Goal: Information Seeking & Learning: Learn about a topic

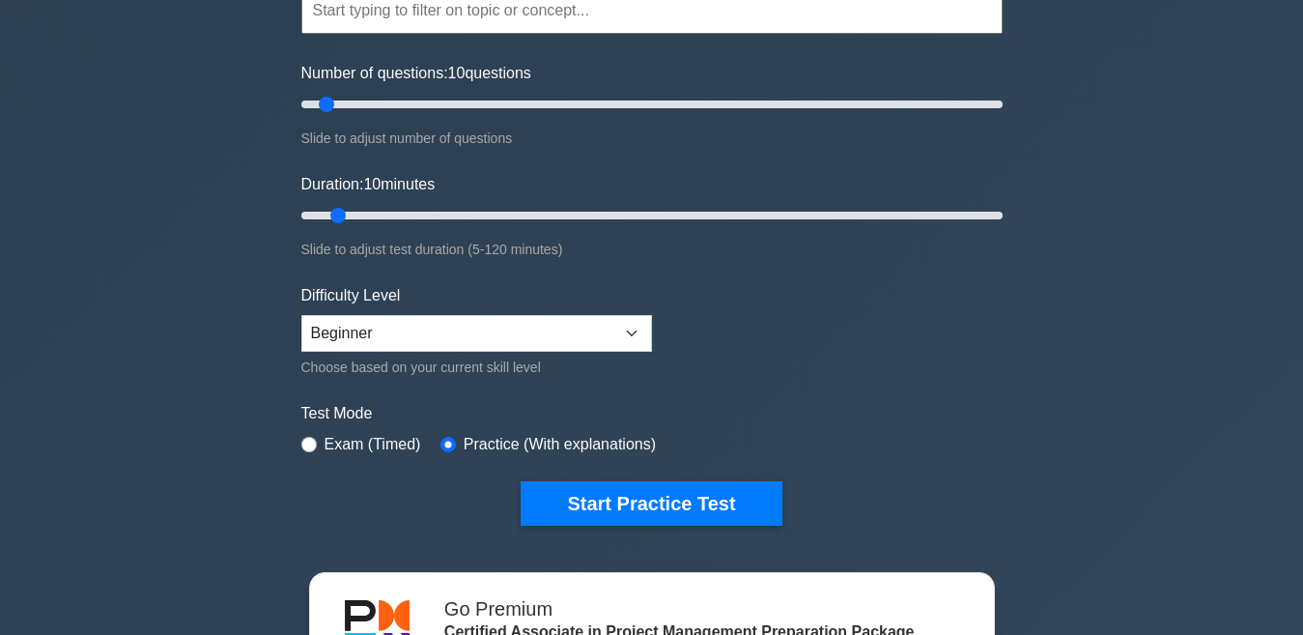
scroll to position [193, 0]
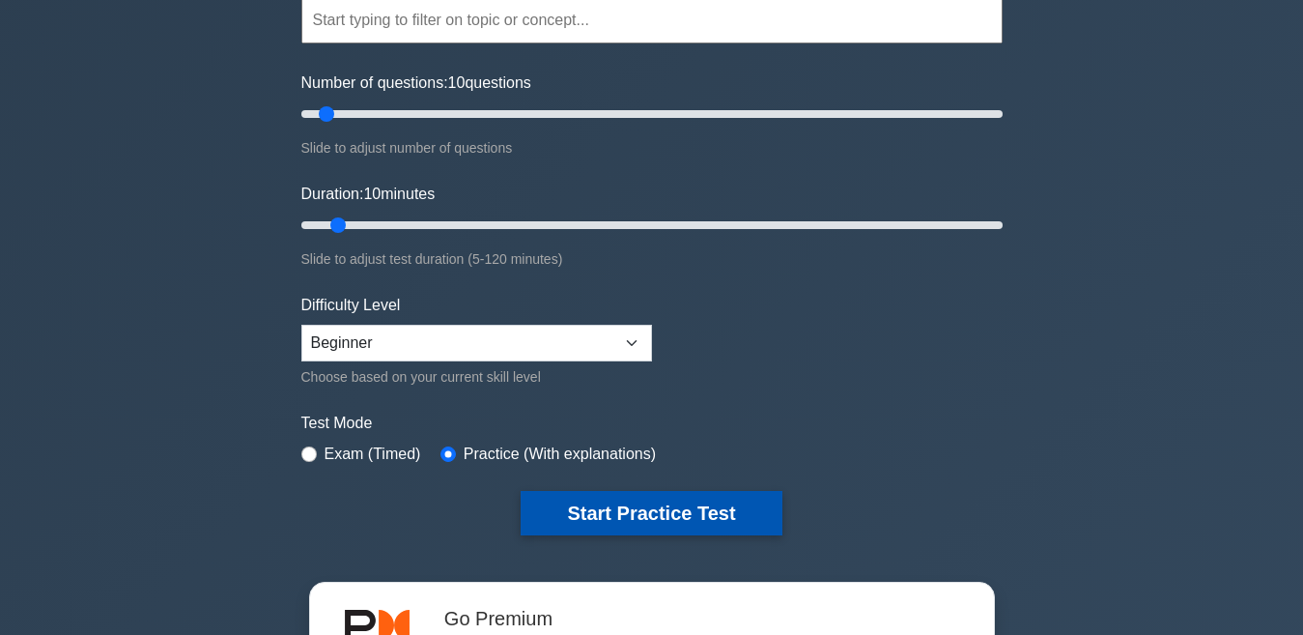
click at [599, 512] on button "Start Practice Test" at bounding box center [651, 513] width 261 height 44
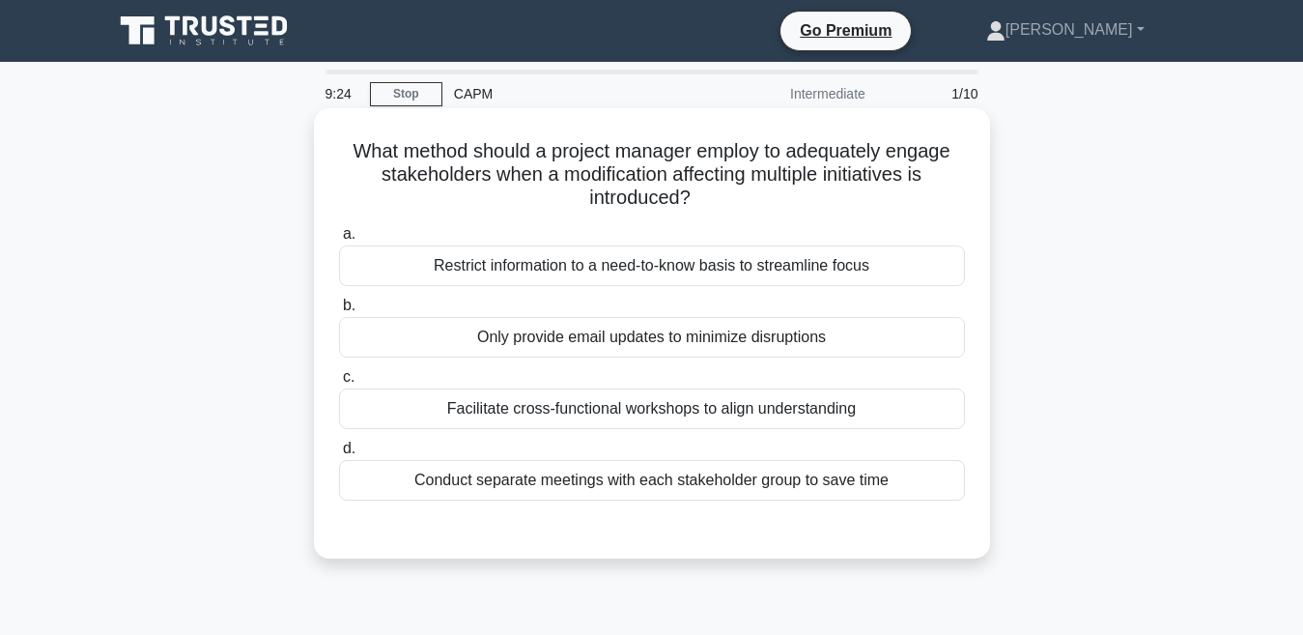
click at [692, 412] on div "Facilitate cross-functional workshops to align understanding" at bounding box center [652, 408] width 626 height 41
click at [339, 384] on input "c. Facilitate cross-functional workshops to align understanding" at bounding box center [339, 377] width 0 height 13
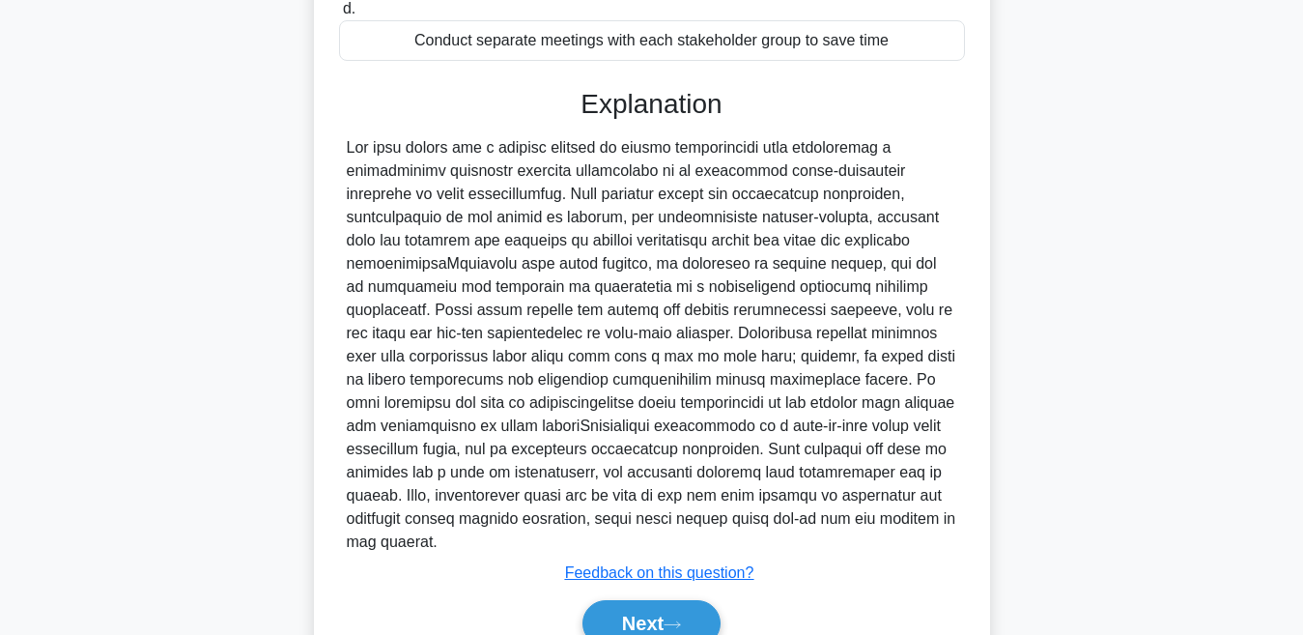
scroll to position [511, 0]
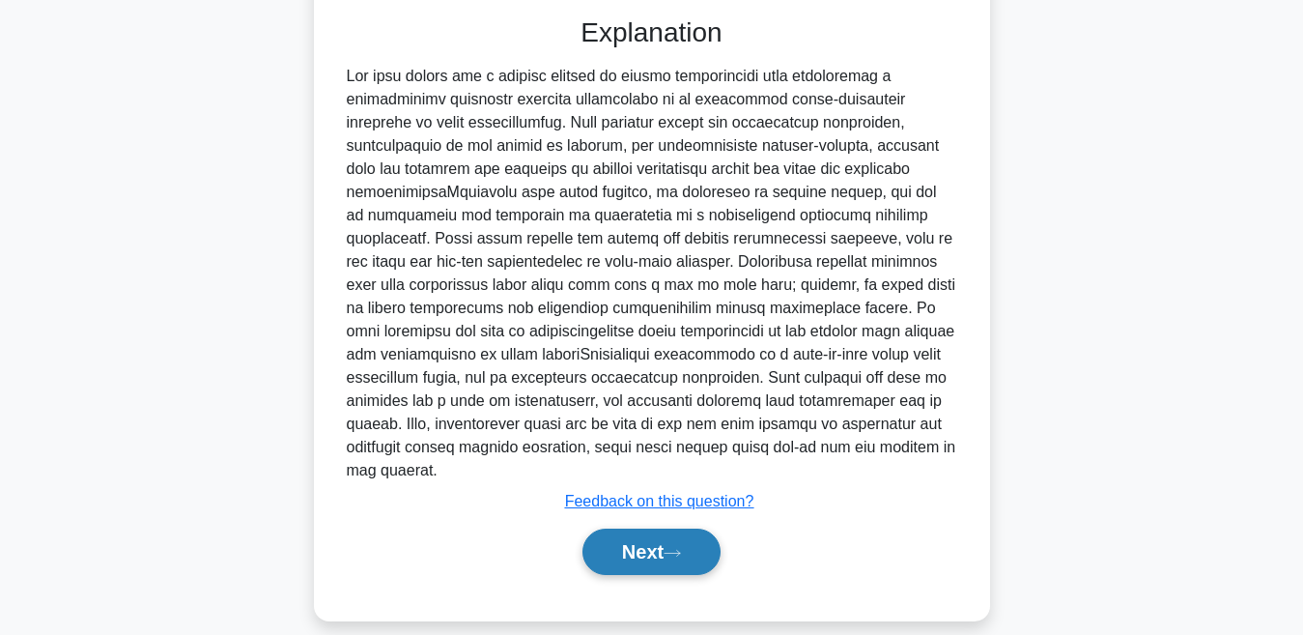
click at [641, 528] on button "Next" at bounding box center [652, 551] width 138 height 46
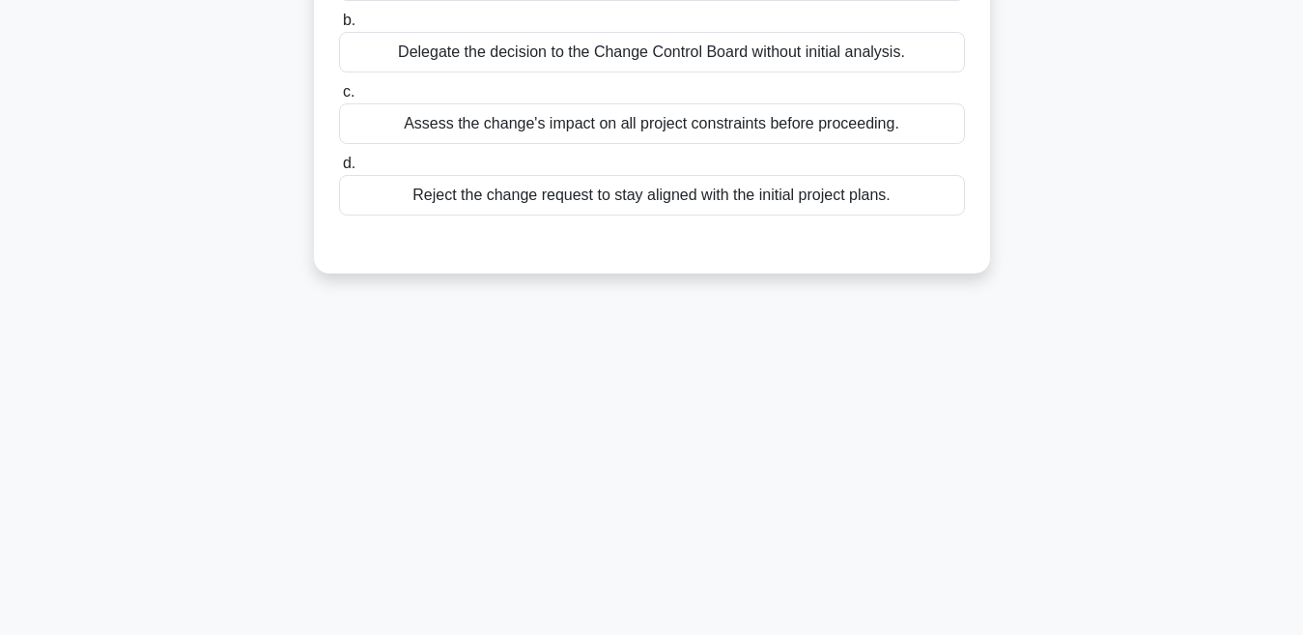
scroll to position [119, 0]
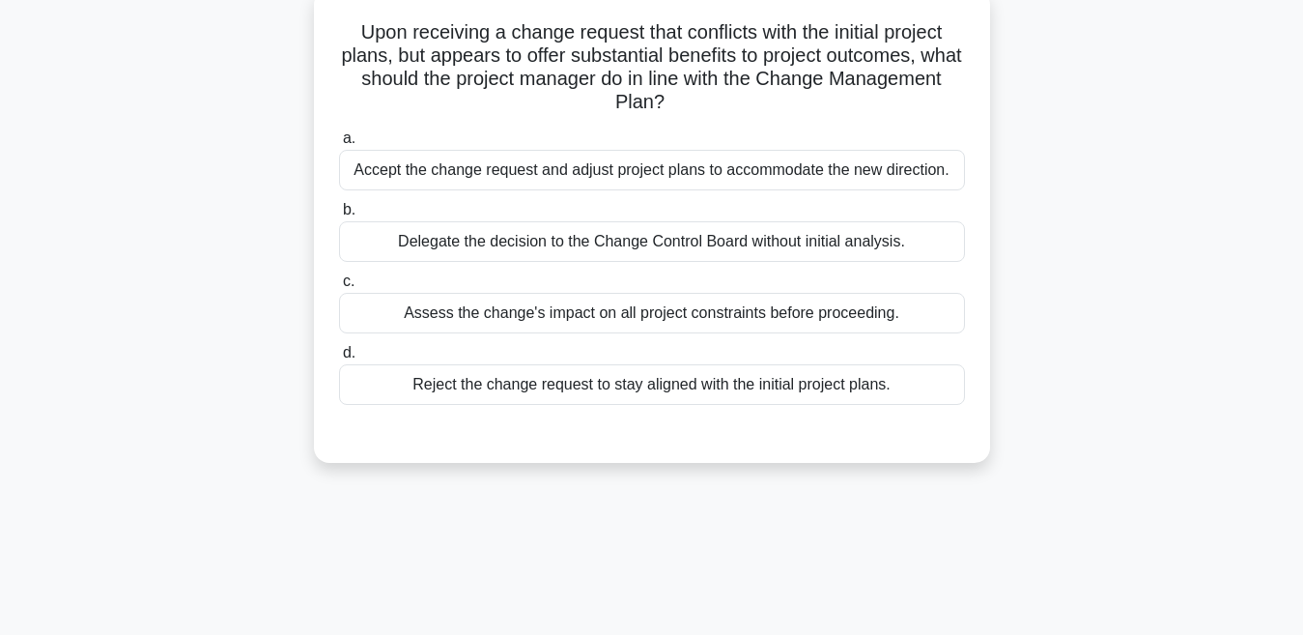
click at [669, 316] on div "Assess the change's impact on all project constraints before proceeding." at bounding box center [652, 313] width 626 height 41
click at [339, 288] on input "c. Assess the change's impact on all project constraints before proceeding." at bounding box center [339, 281] width 0 height 13
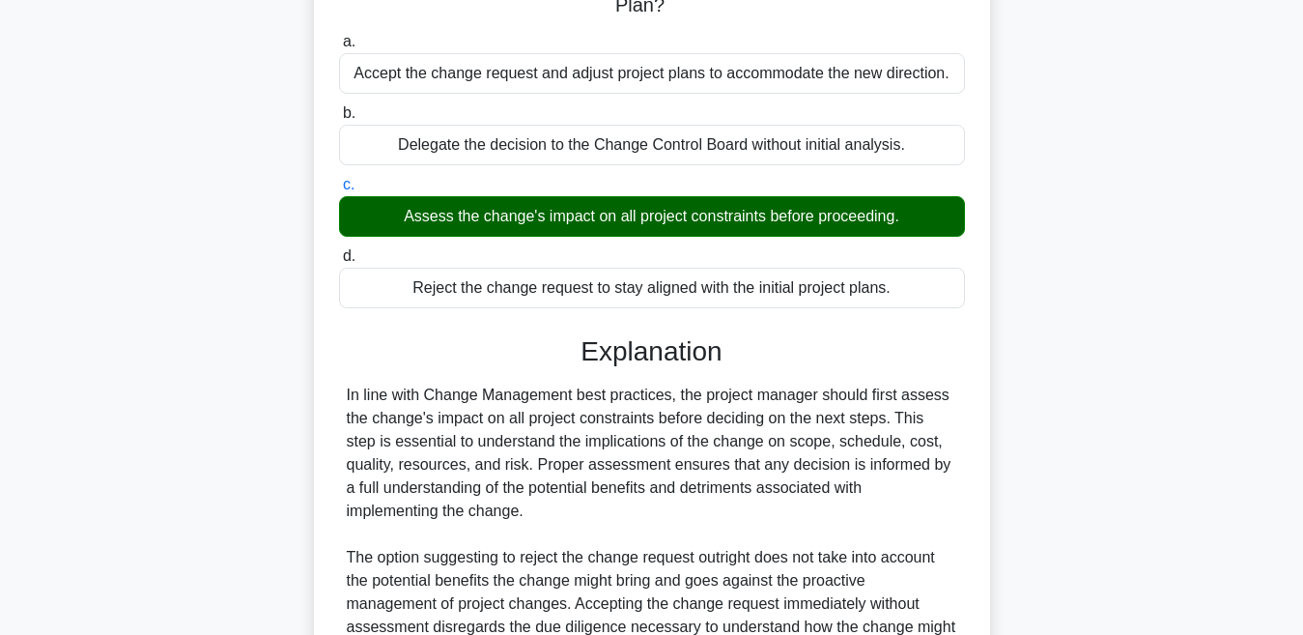
scroll to position [409, 0]
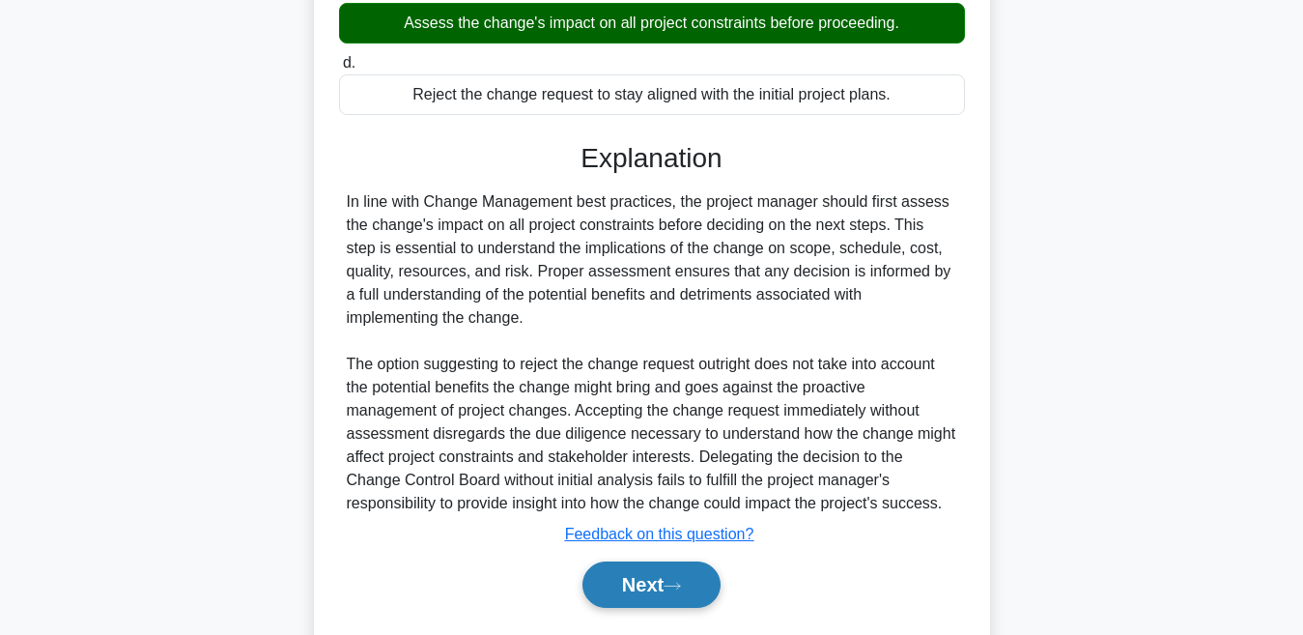
click at [667, 581] on button "Next" at bounding box center [652, 584] width 138 height 46
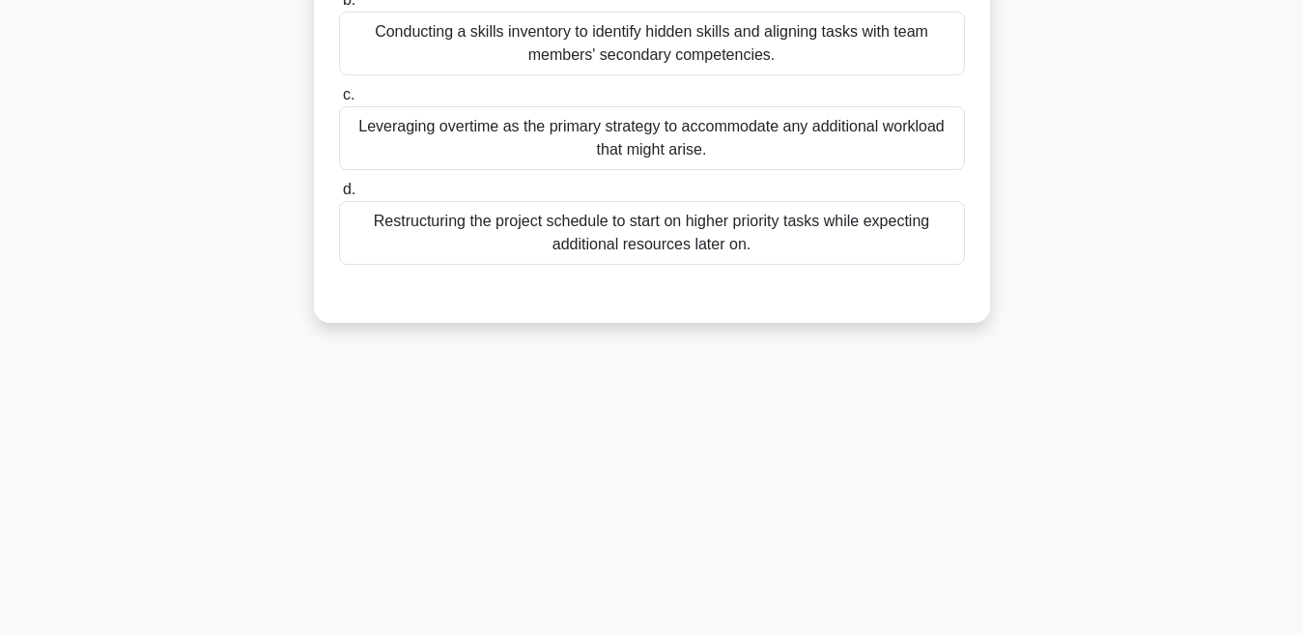
scroll to position [119, 0]
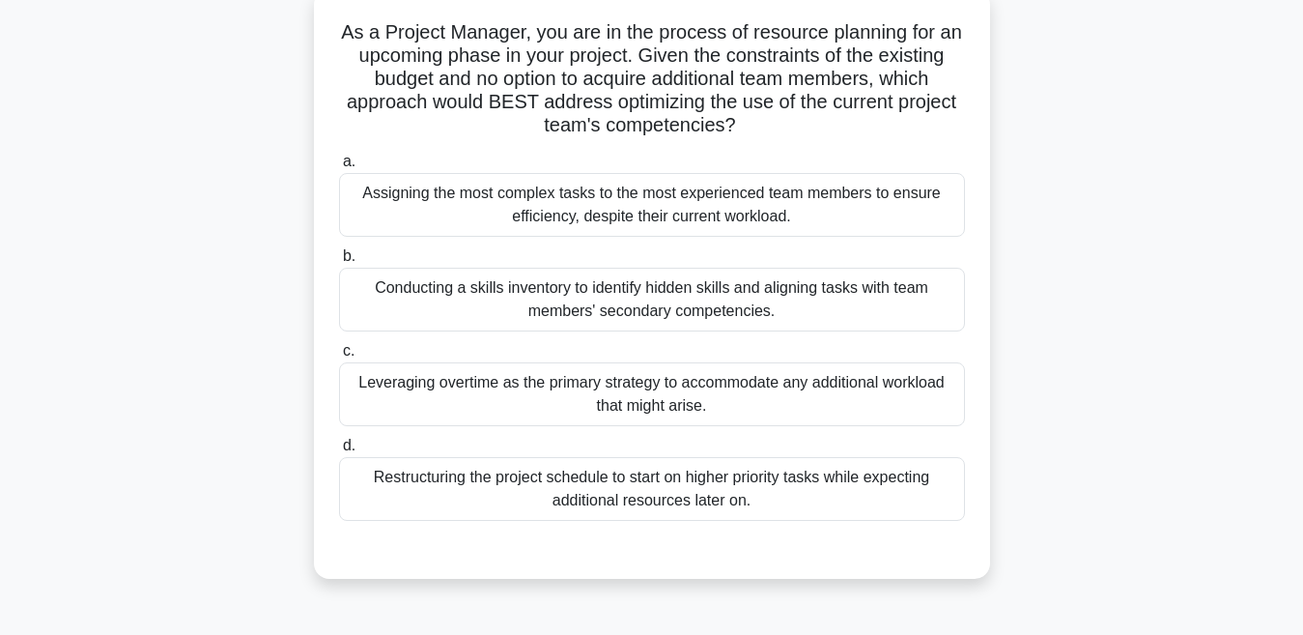
click at [541, 492] on div "Restructuring the project schedule to start on higher priority tasks while expe…" at bounding box center [652, 489] width 626 height 64
click at [339, 452] on input "d. Restructuring the project schedule to start on higher priority tasks while e…" at bounding box center [339, 446] width 0 height 13
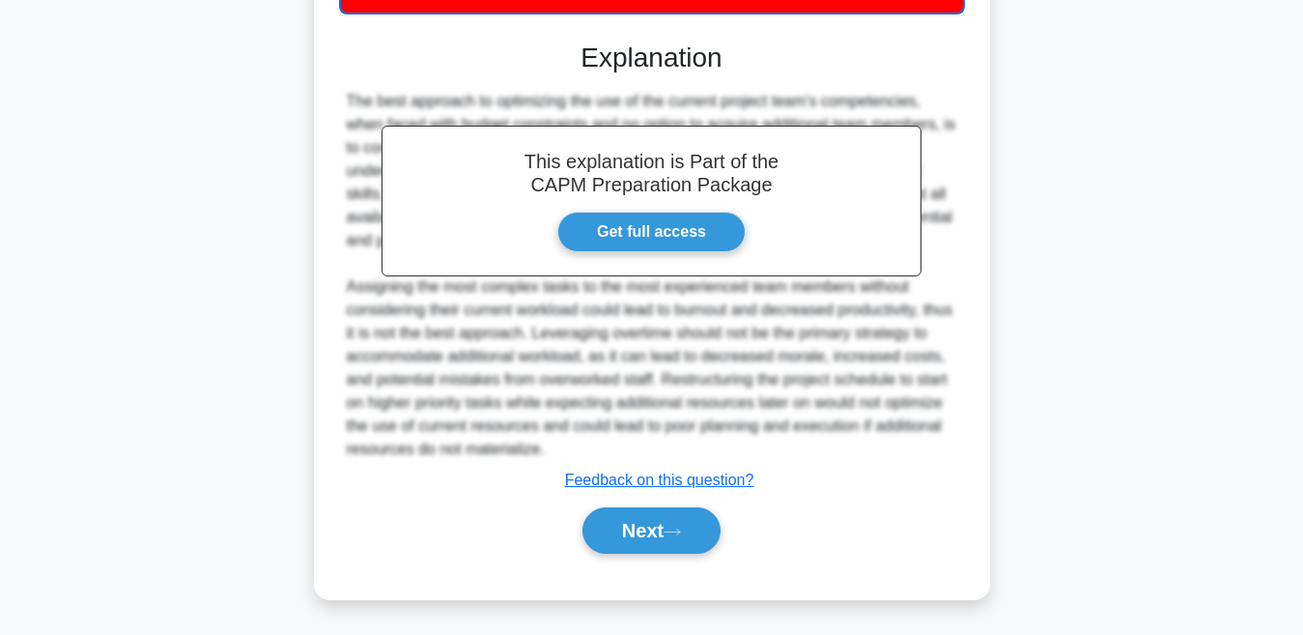
scroll to position [629, 0]
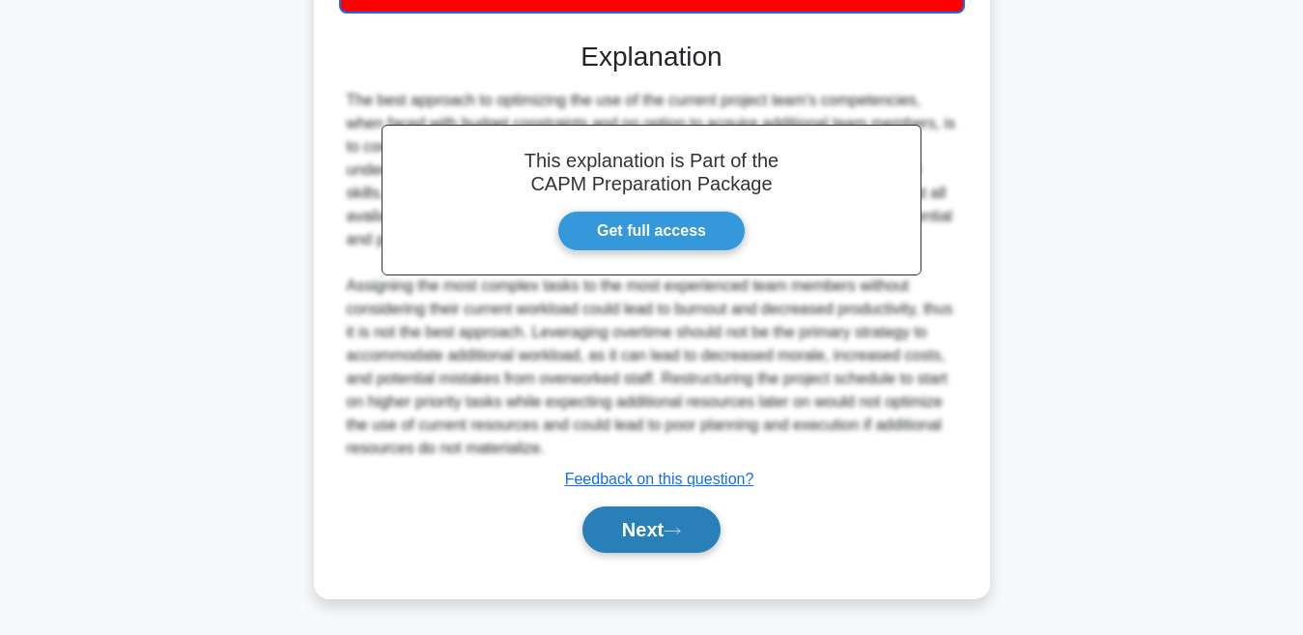
click at [707, 525] on button "Next" at bounding box center [652, 529] width 138 height 46
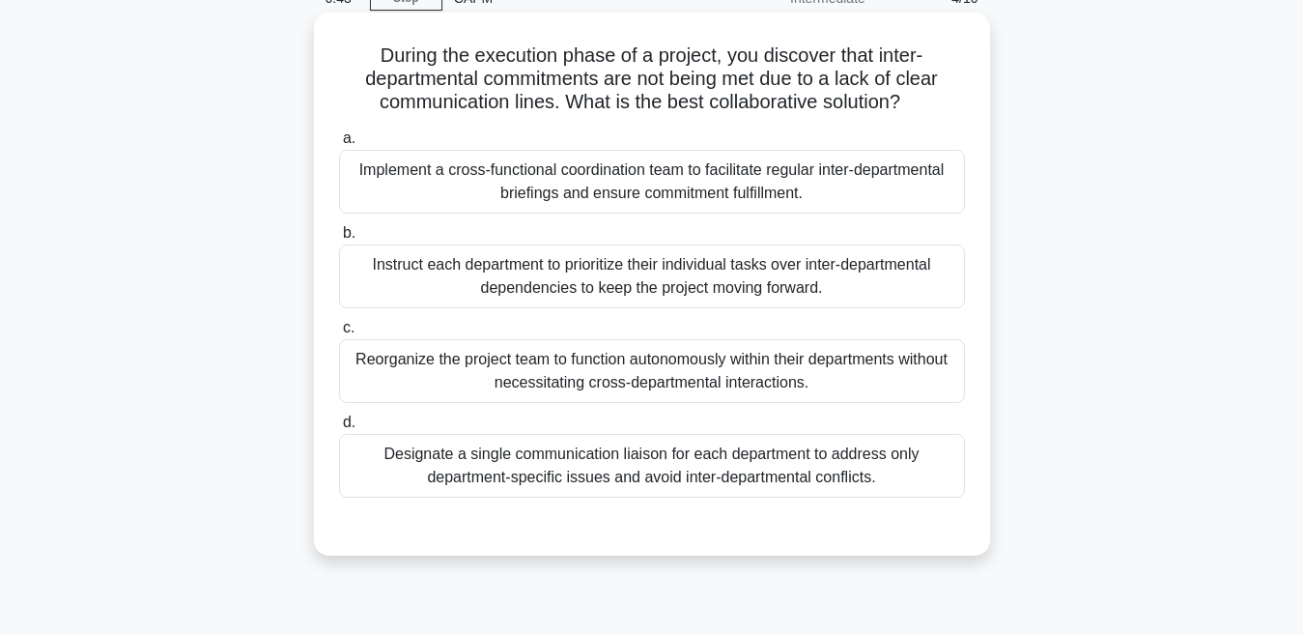
scroll to position [97, 0]
click at [589, 179] on div "Implement a cross-functional coordination team to facilitate regular inter-depa…" at bounding box center [652, 181] width 626 height 64
click at [339, 144] on input "a. Implement a cross-functional coordination team to facilitate regular inter-d…" at bounding box center [339, 137] width 0 height 13
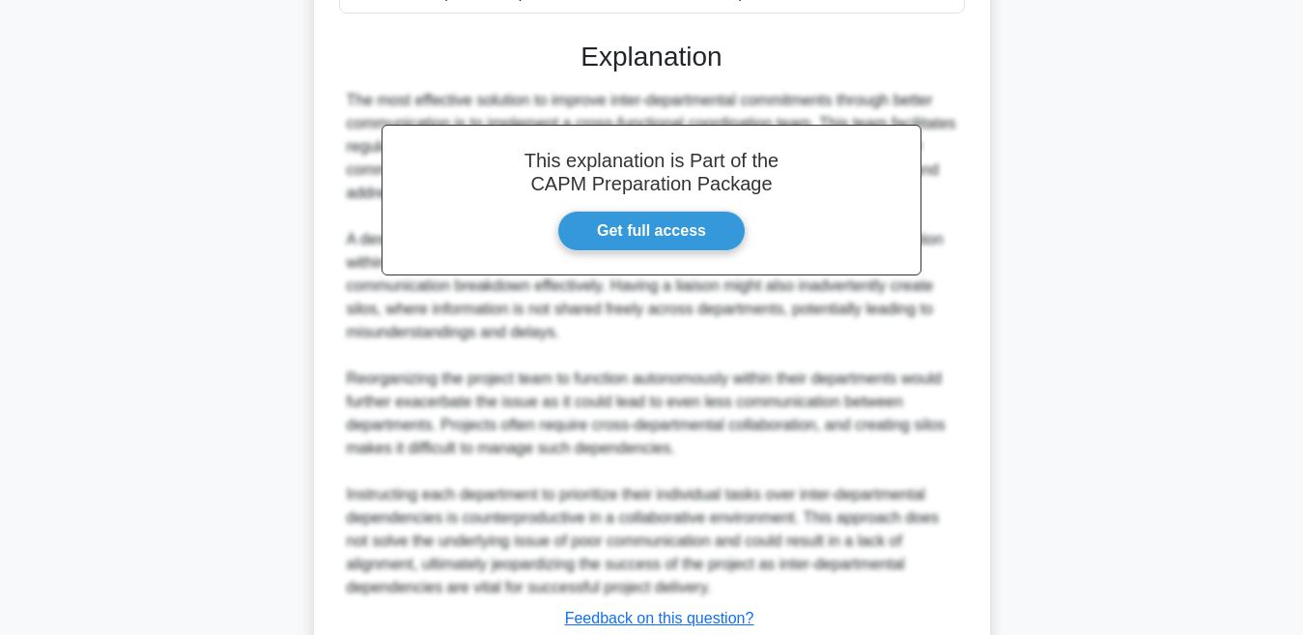
scroll to position [676, 0]
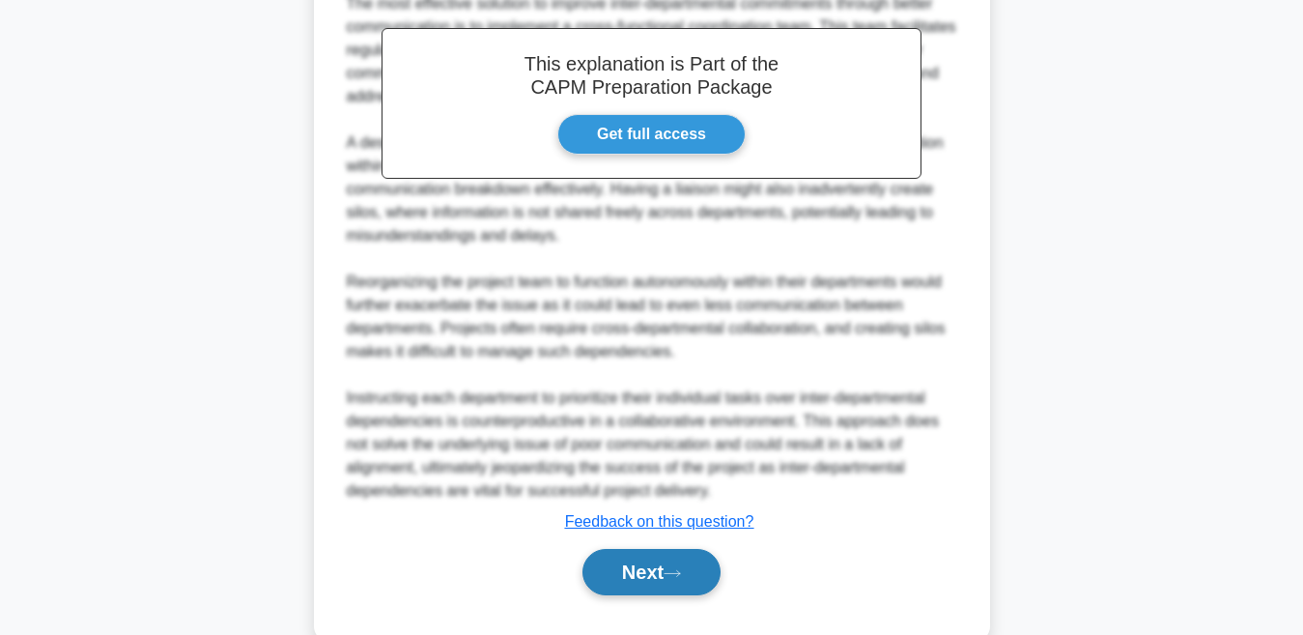
click at [672, 570] on icon at bounding box center [672, 573] width 17 height 11
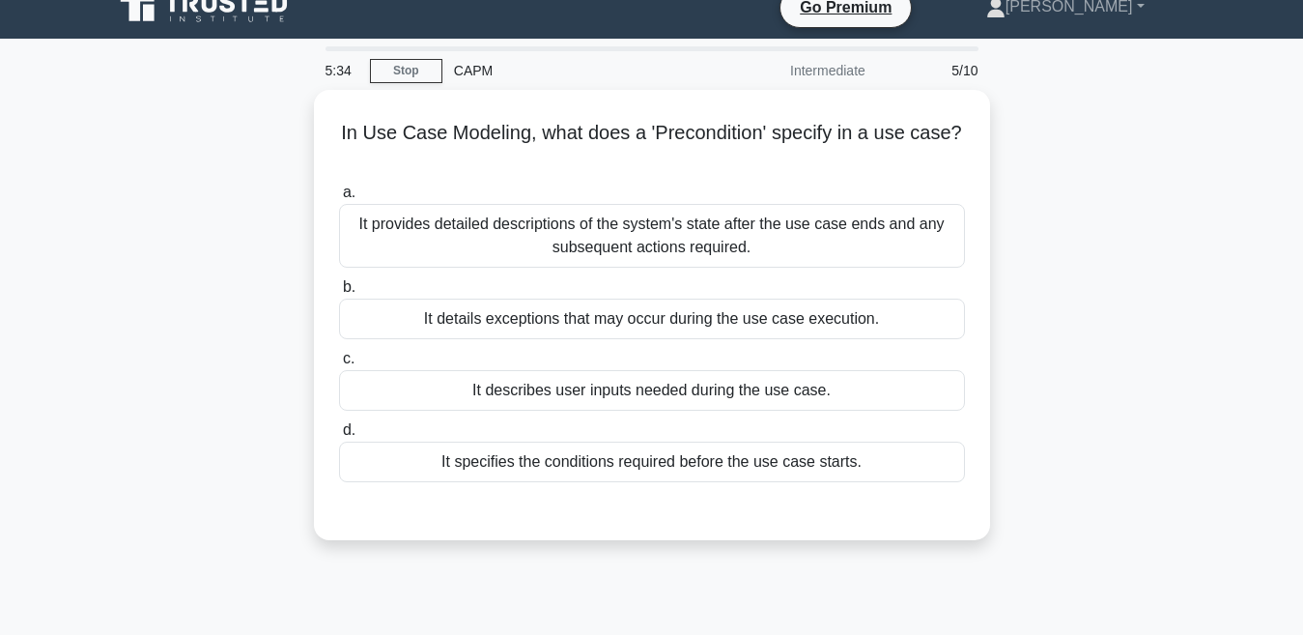
scroll to position [22, 0]
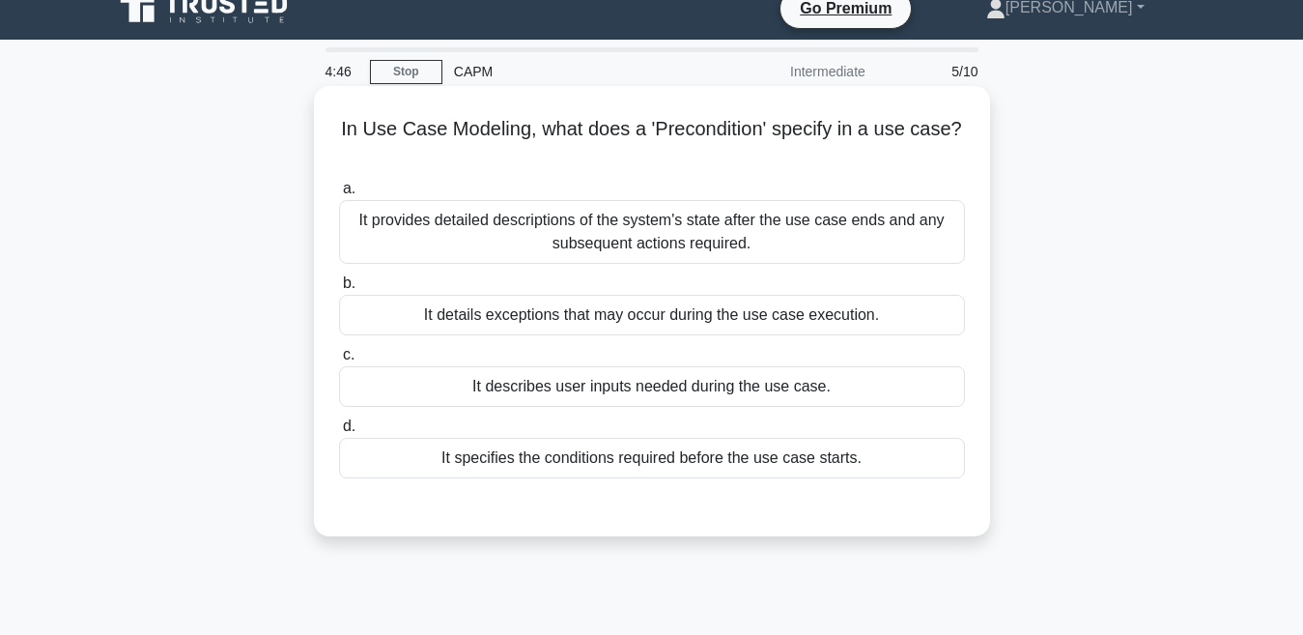
click at [705, 315] on div "It details exceptions that may occur during the use case execution." at bounding box center [652, 315] width 626 height 41
click at [339, 290] on input "b. It details exceptions that may occur during the use case execution." at bounding box center [339, 283] width 0 height 13
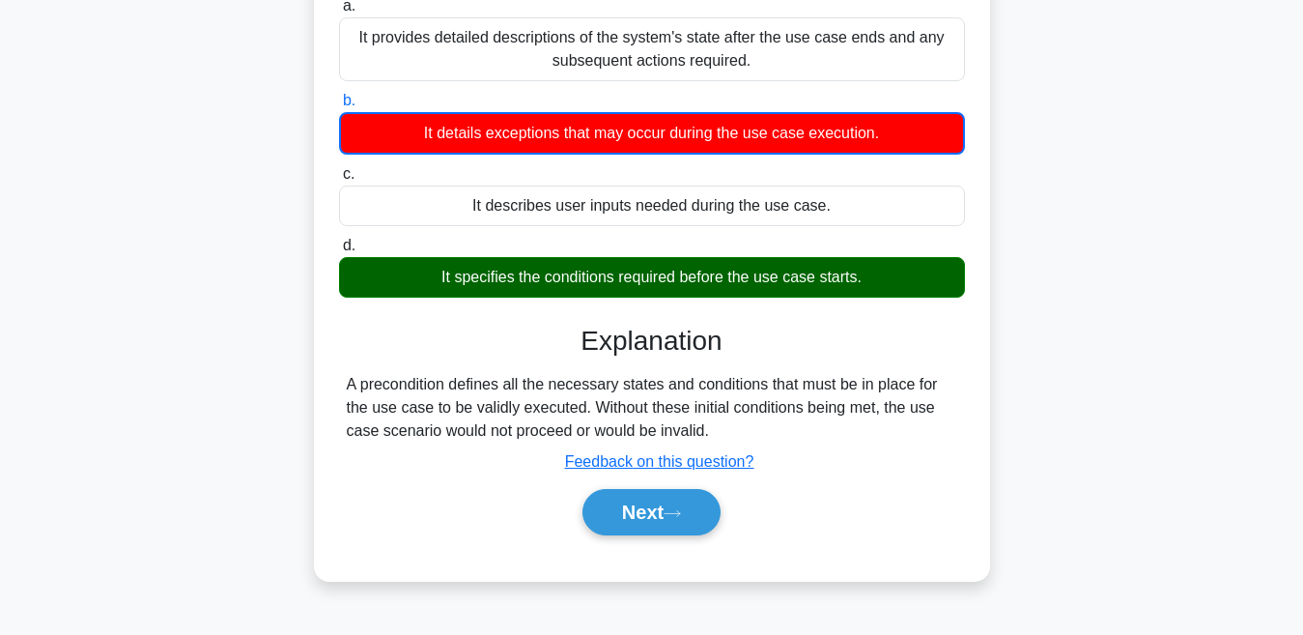
scroll to position [312, 0]
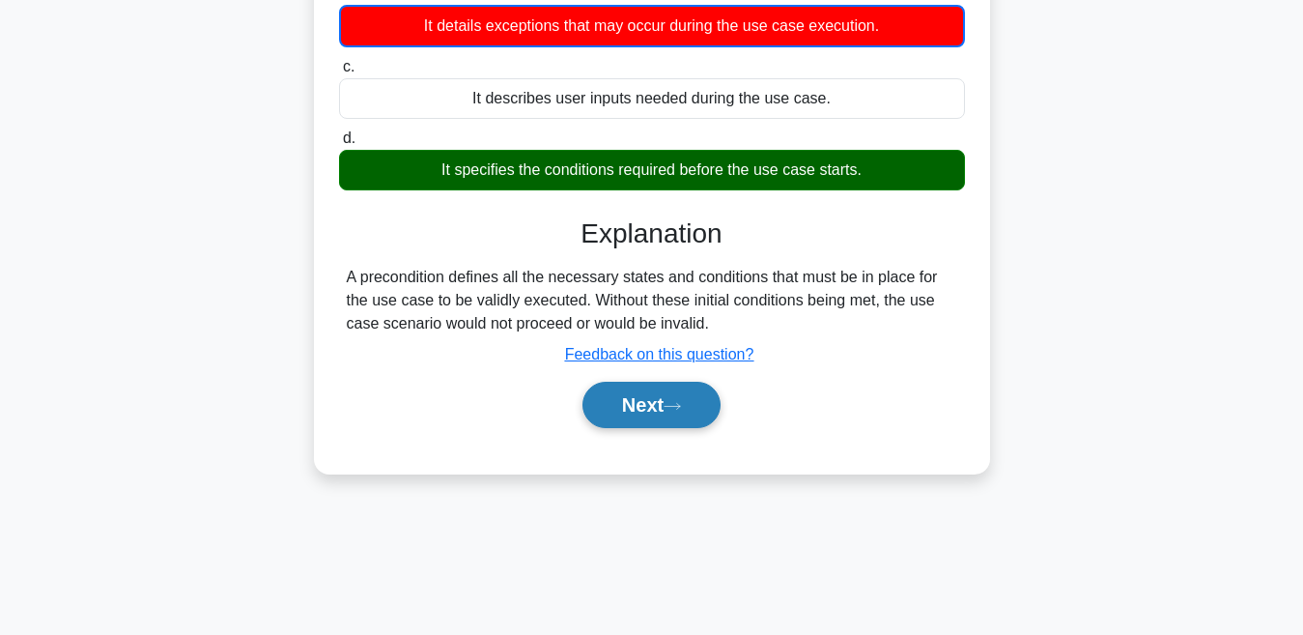
click at [681, 409] on icon at bounding box center [672, 406] width 17 height 11
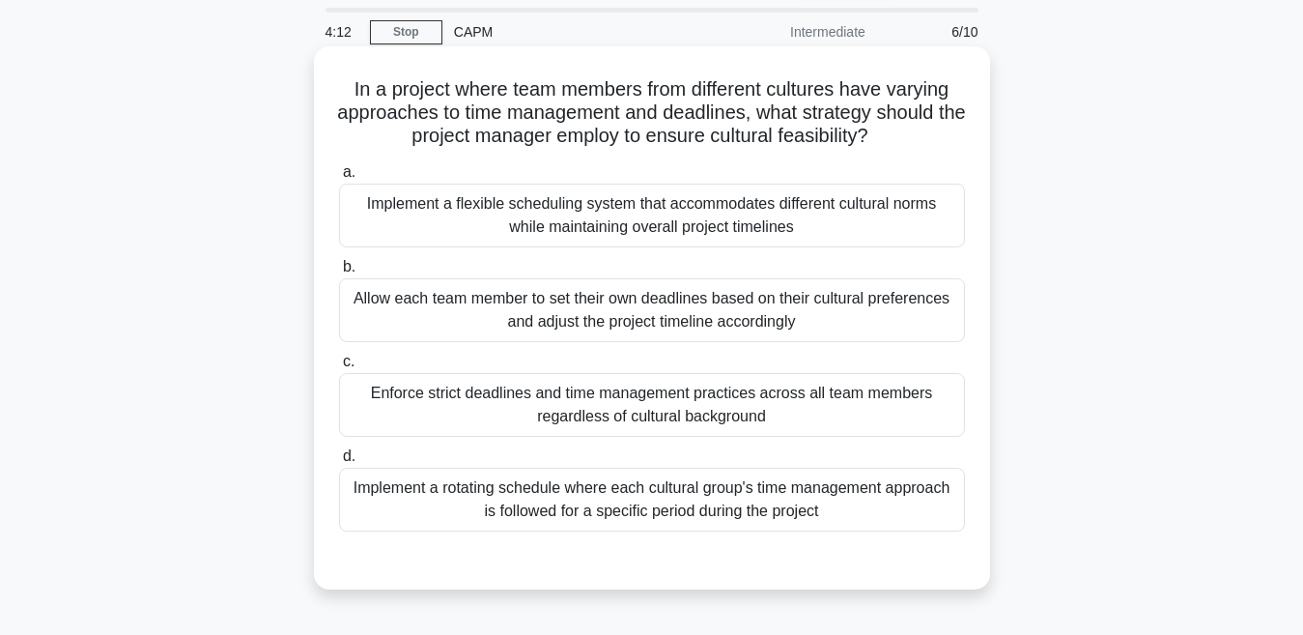
scroll to position [97, 0]
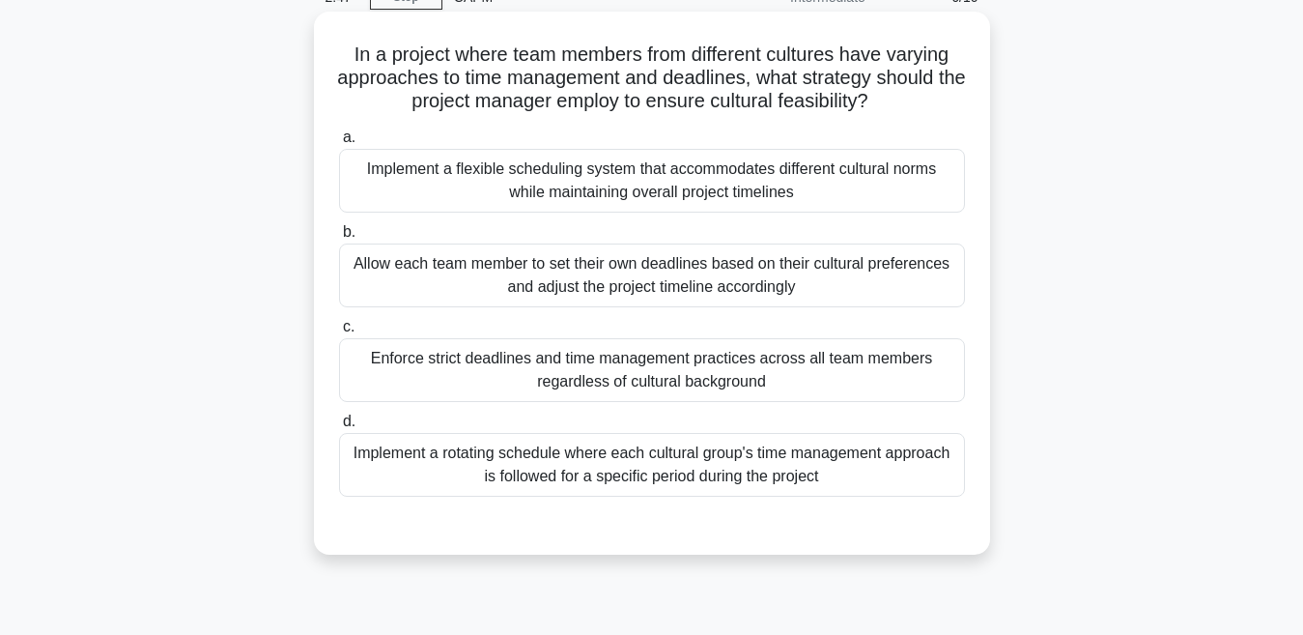
click at [615, 194] on div "Implement a flexible scheduling system that accommodates different cultural nor…" at bounding box center [652, 181] width 626 height 64
click at [339, 144] on input "a. Implement a flexible scheduling system that accommodates different cultural …" at bounding box center [339, 137] width 0 height 13
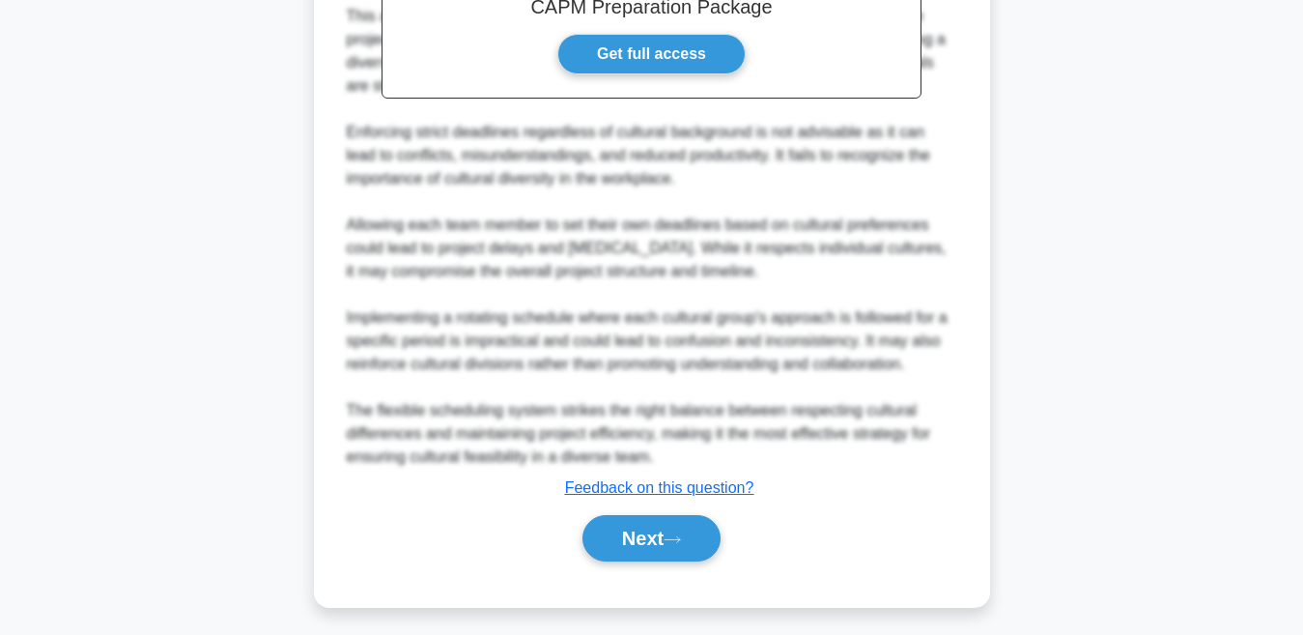
scroll to position [766, 0]
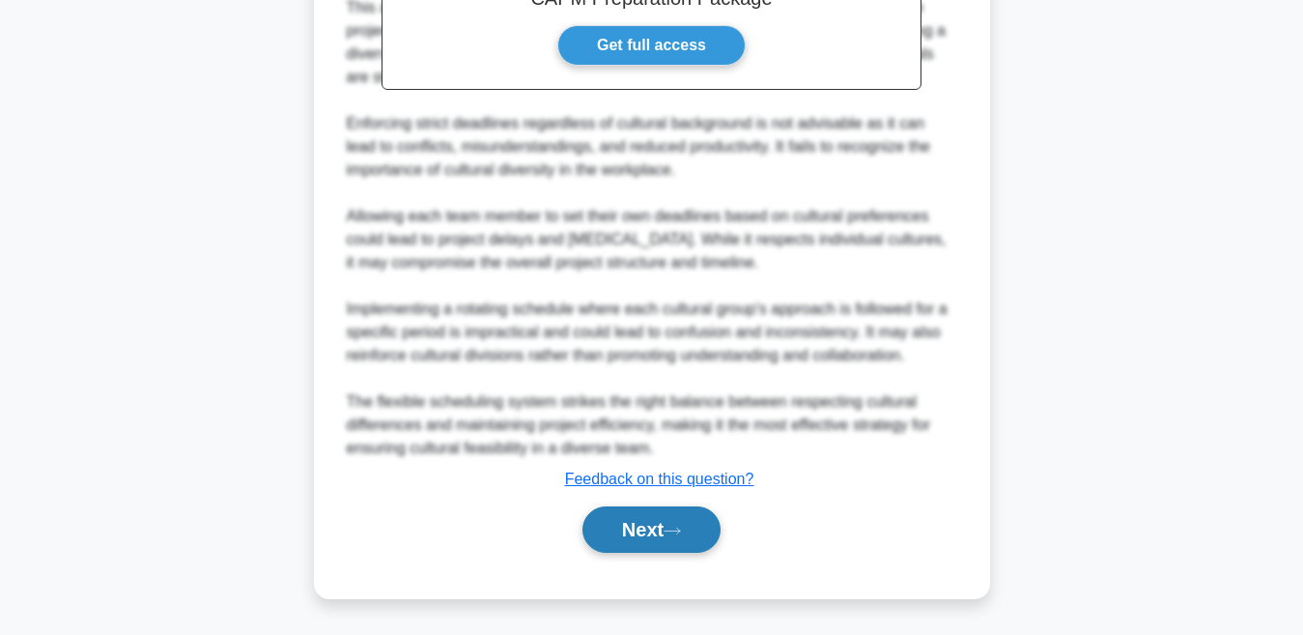
click at [675, 535] on icon at bounding box center [672, 531] width 17 height 11
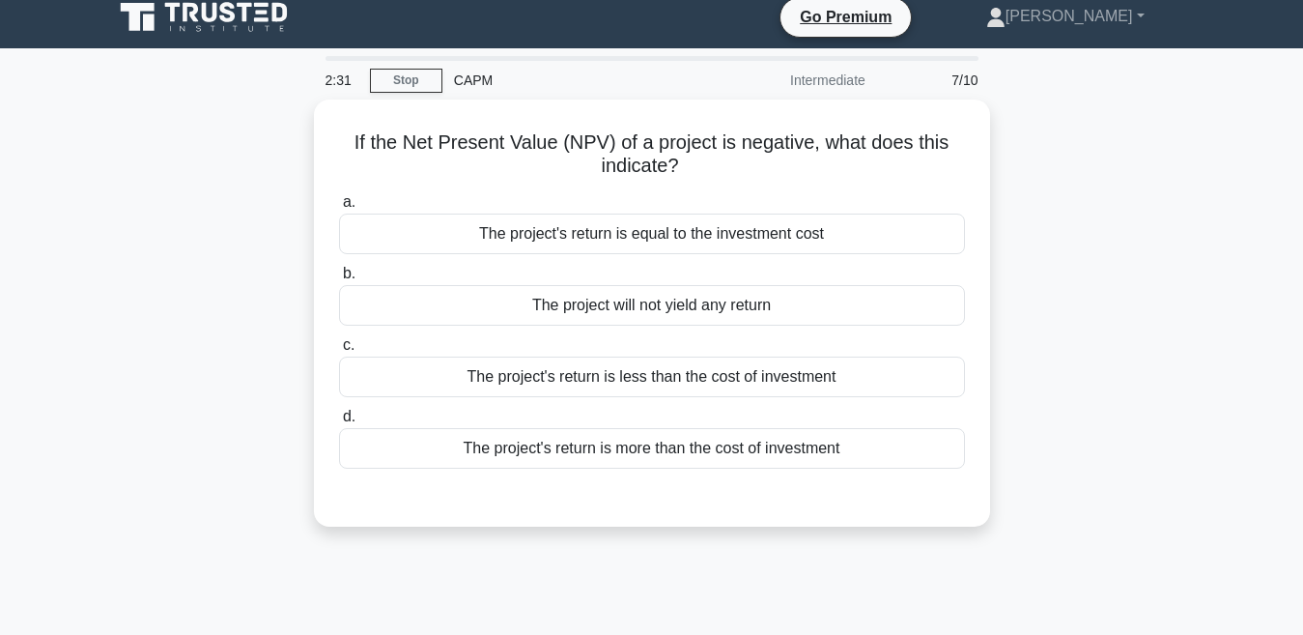
scroll to position [0, 0]
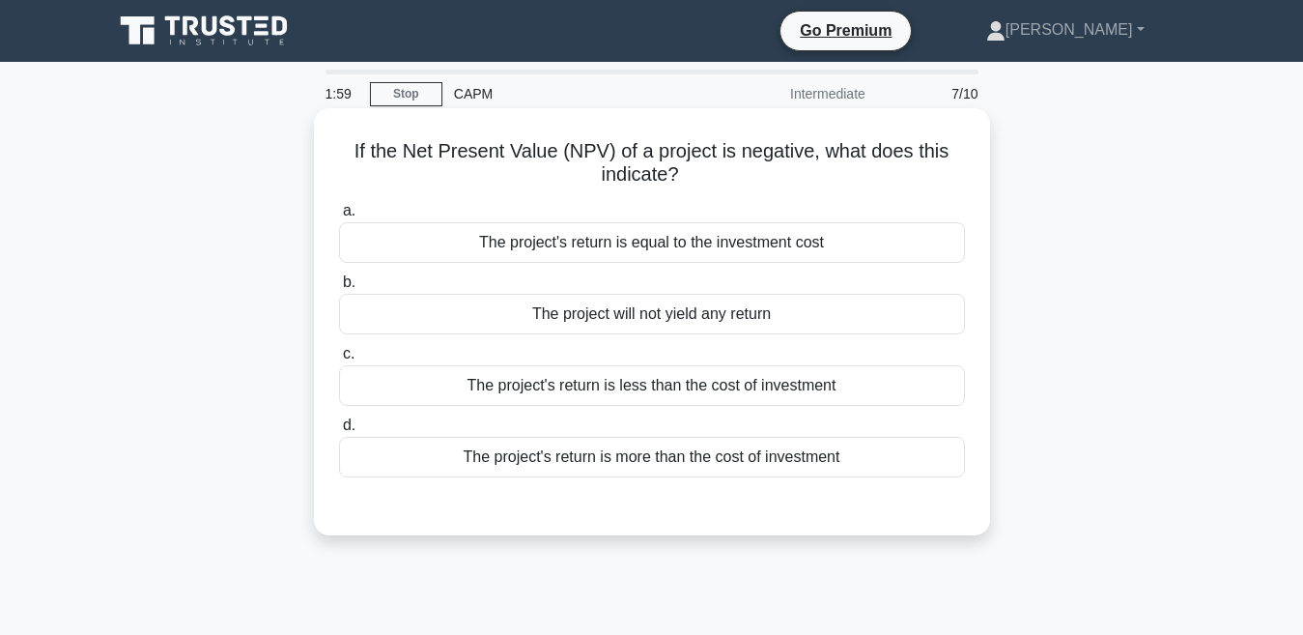
click at [639, 388] on div "The project's return is less than the cost of investment" at bounding box center [652, 385] width 626 height 41
click at [339, 360] on input "c. The project's return is less than the cost of investment" at bounding box center [339, 354] width 0 height 13
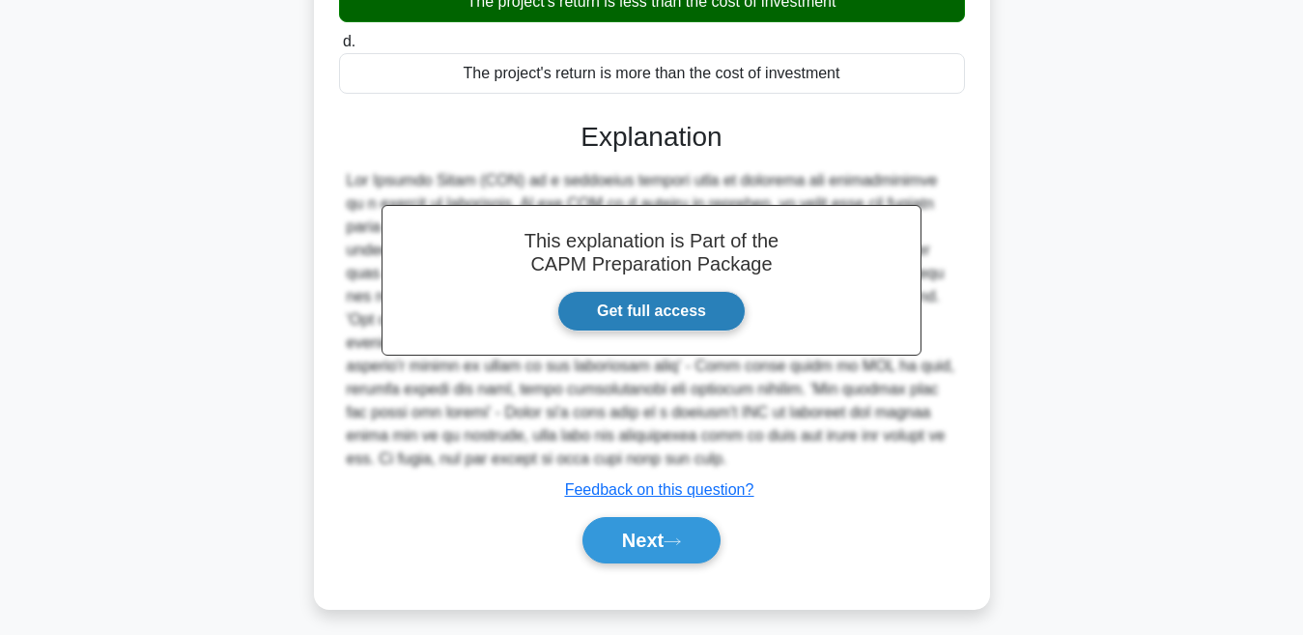
scroll to position [386, 0]
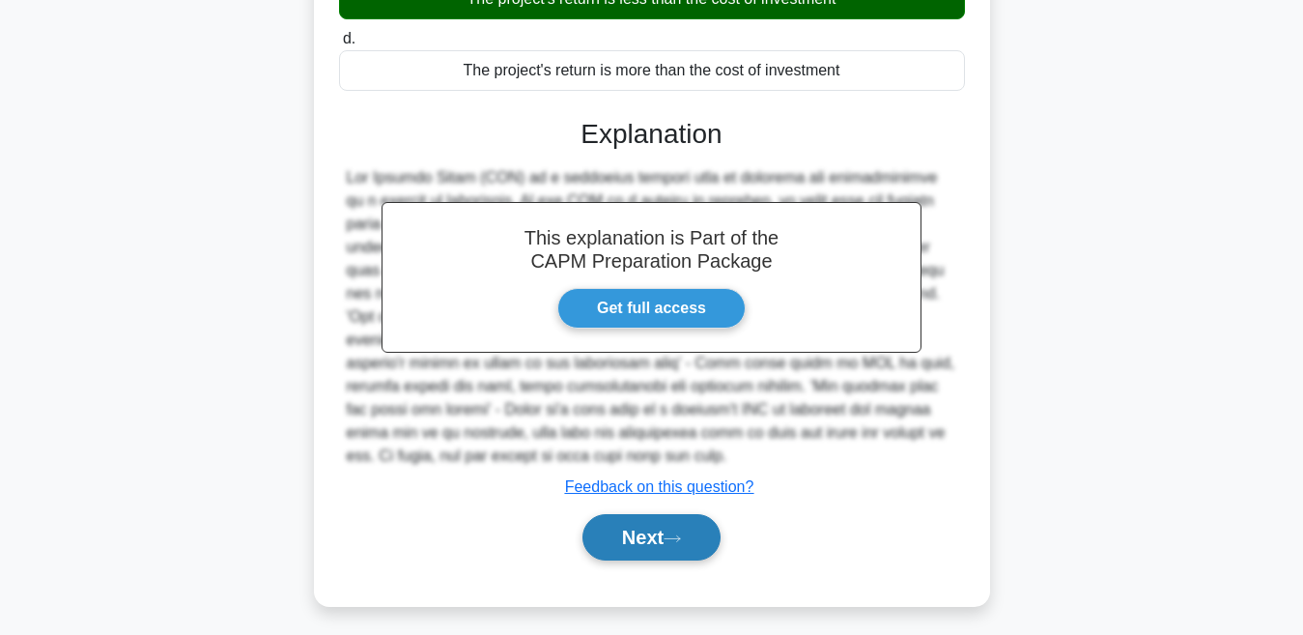
click at [667, 526] on button "Next" at bounding box center [652, 537] width 138 height 46
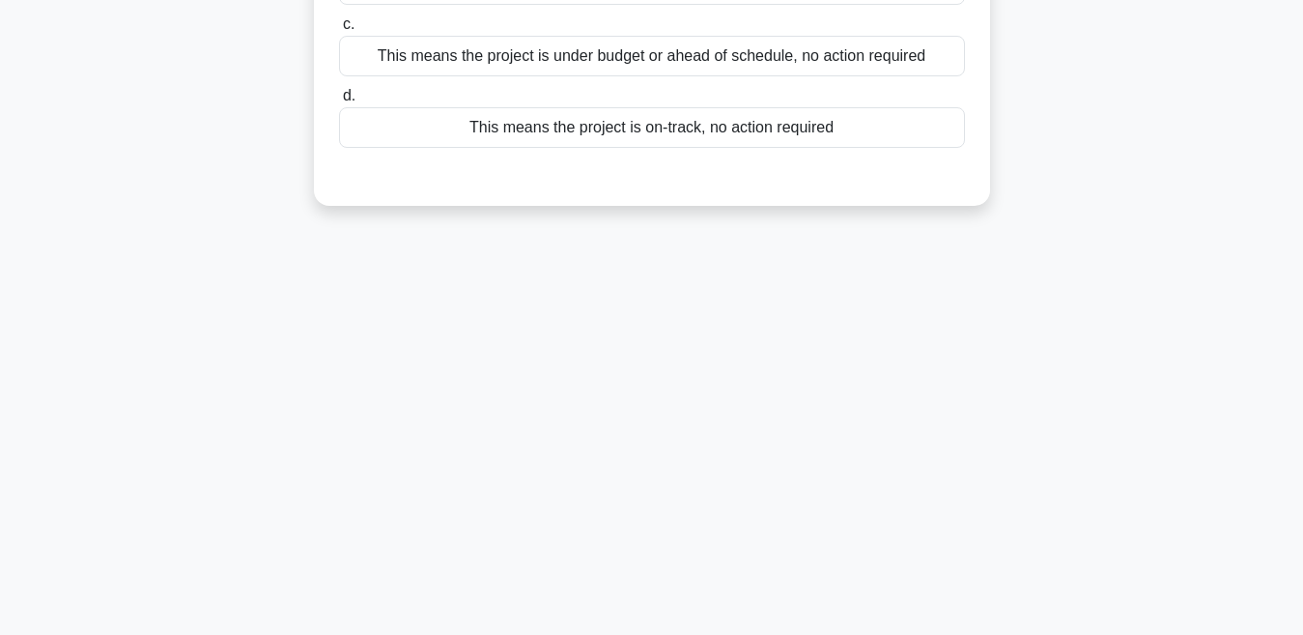
scroll to position [0, 0]
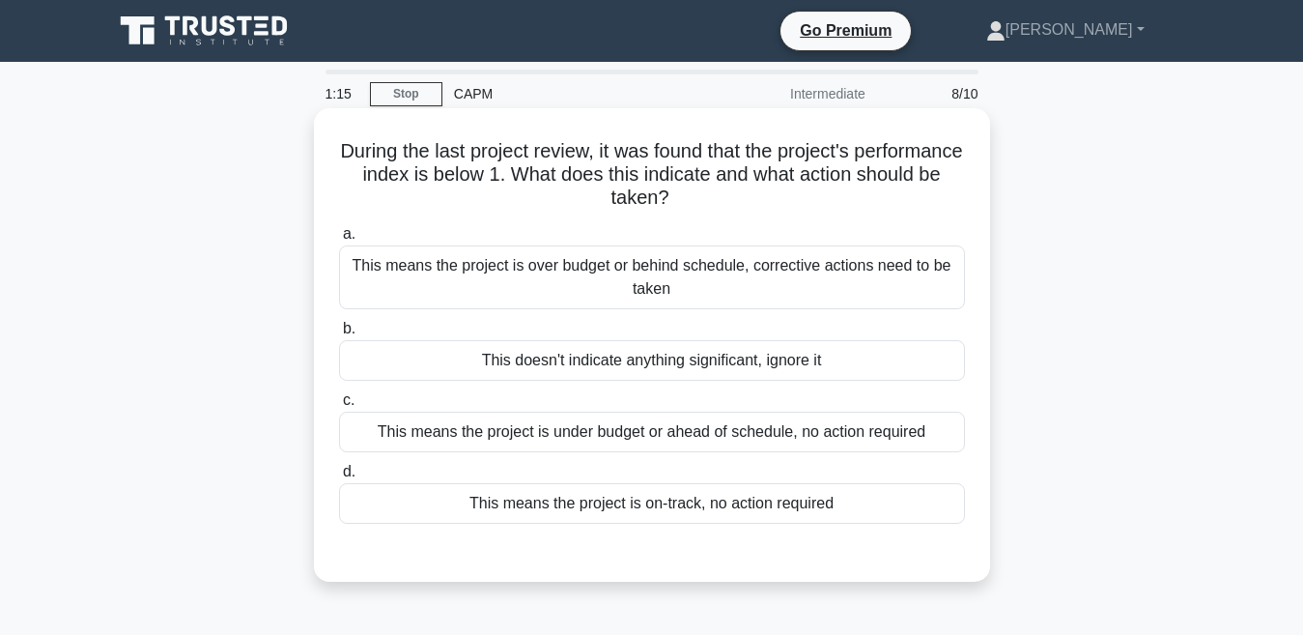
click at [641, 277] on div "This means the project is over budget or behind schedule, corrective actions ne…" at bounding box center [652, 277] width 626 height 64
click at [339, 241] on input "a. This means the project is over budget or behind schedule, corrective actions…" at bounding box center [339, 234] width 0 height 13
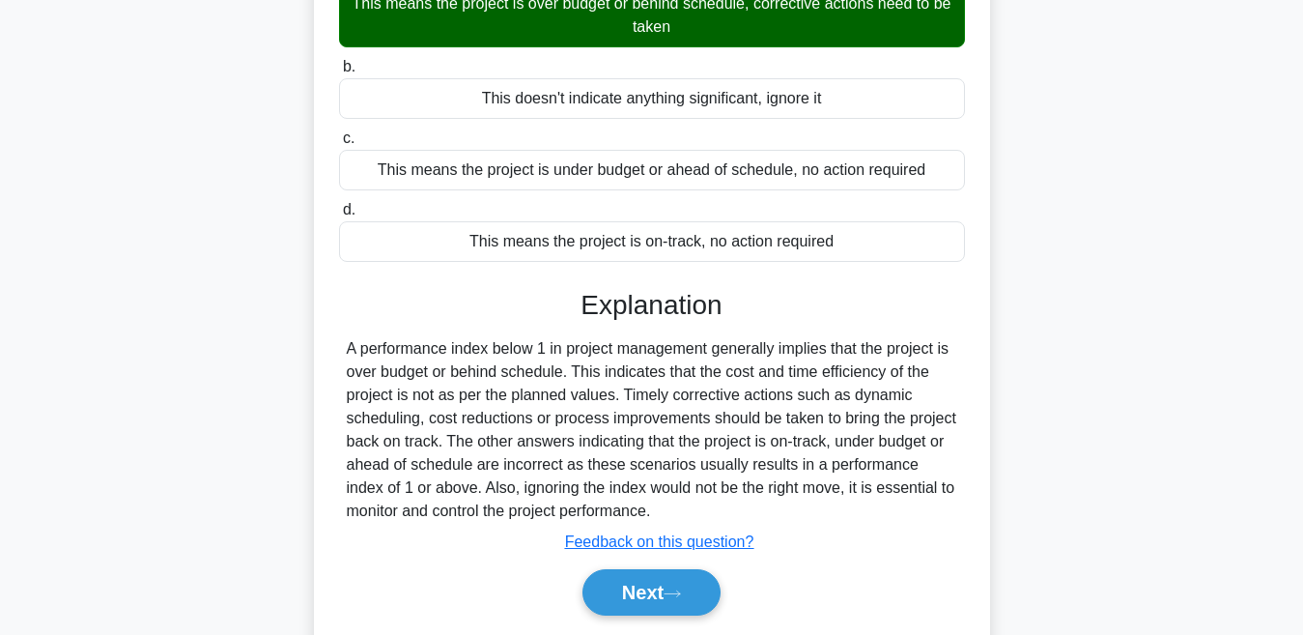
scroll to position [290, 0]
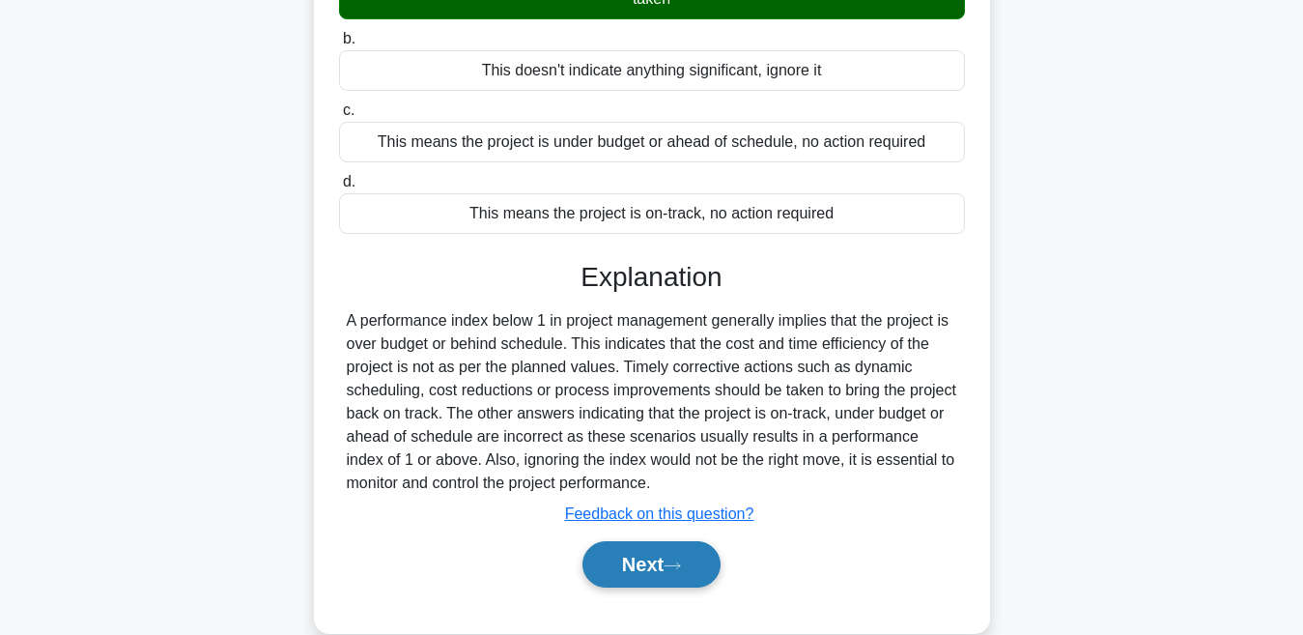
click at [696, 559] on button "Next" at bounding box center [652, 564] width 138 height 46
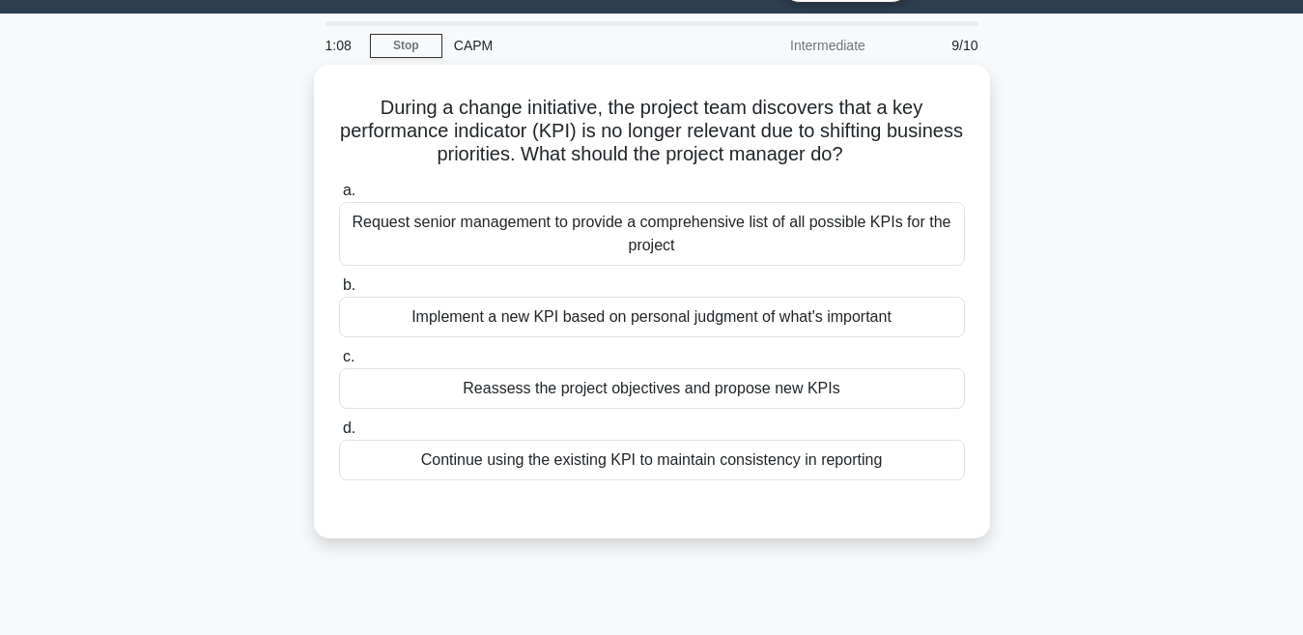
scroll to position [0, 0]
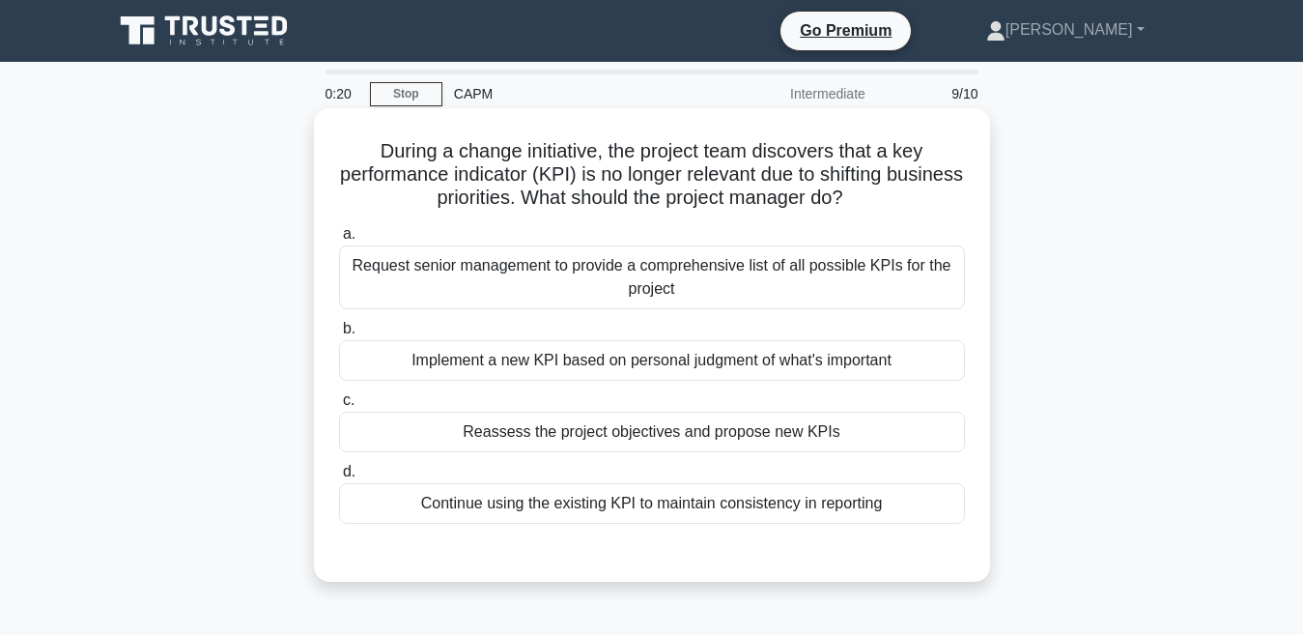
click at [600, 427] on div "Reassess the project objectives and propose new KPIs" at bounding box center [652, 432] width 626 height 41
click at [339, 407] on input "c. Reassess the project objectives and propose new KPIs" at bounding box center [339, 400] width 0 height 13
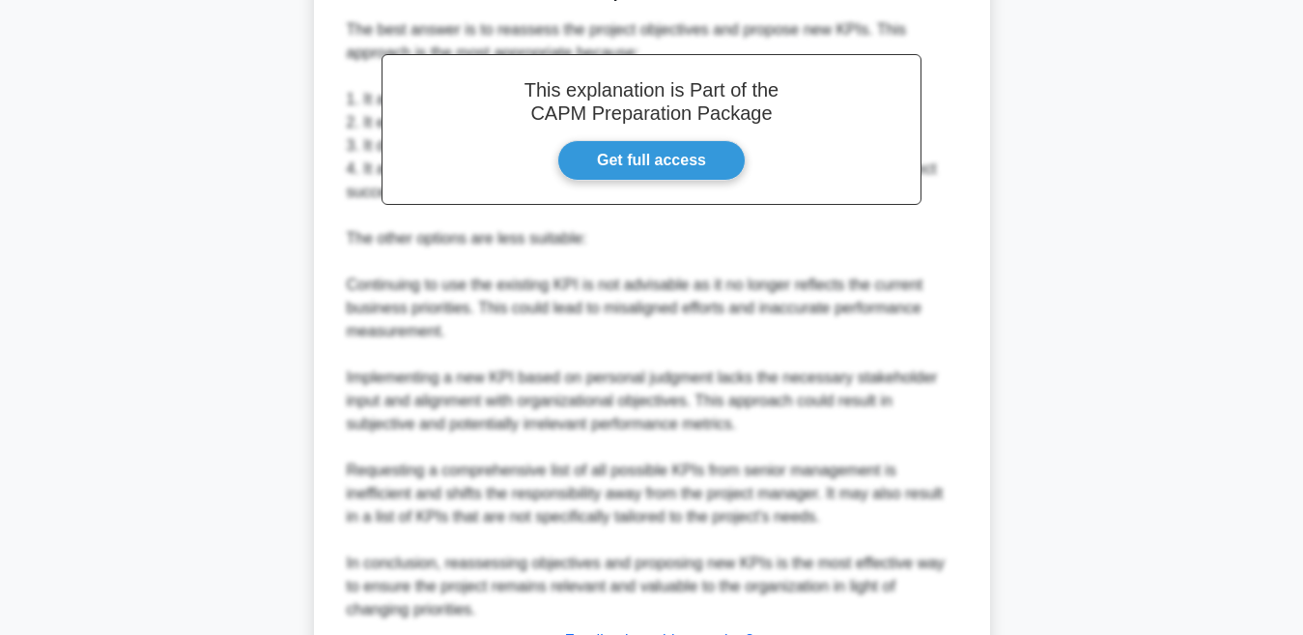
scroll to position [743, 0]
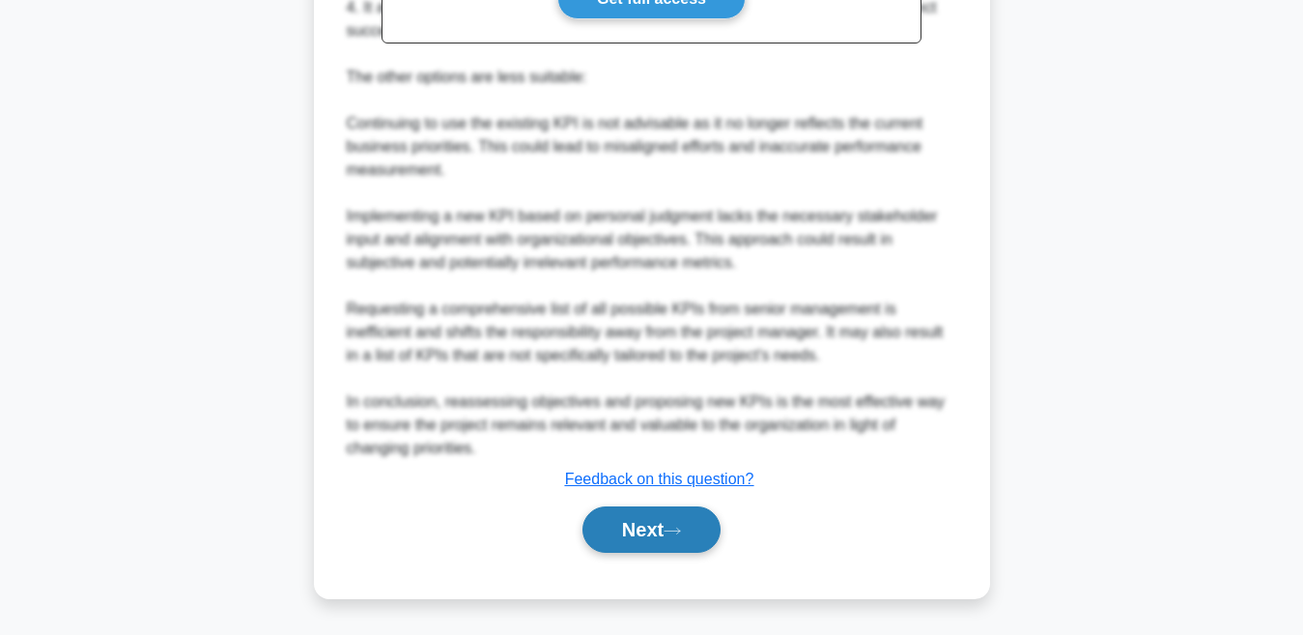
click at [631, 531] on button "Next" at bounding box center [652, 529] width 138 height 46
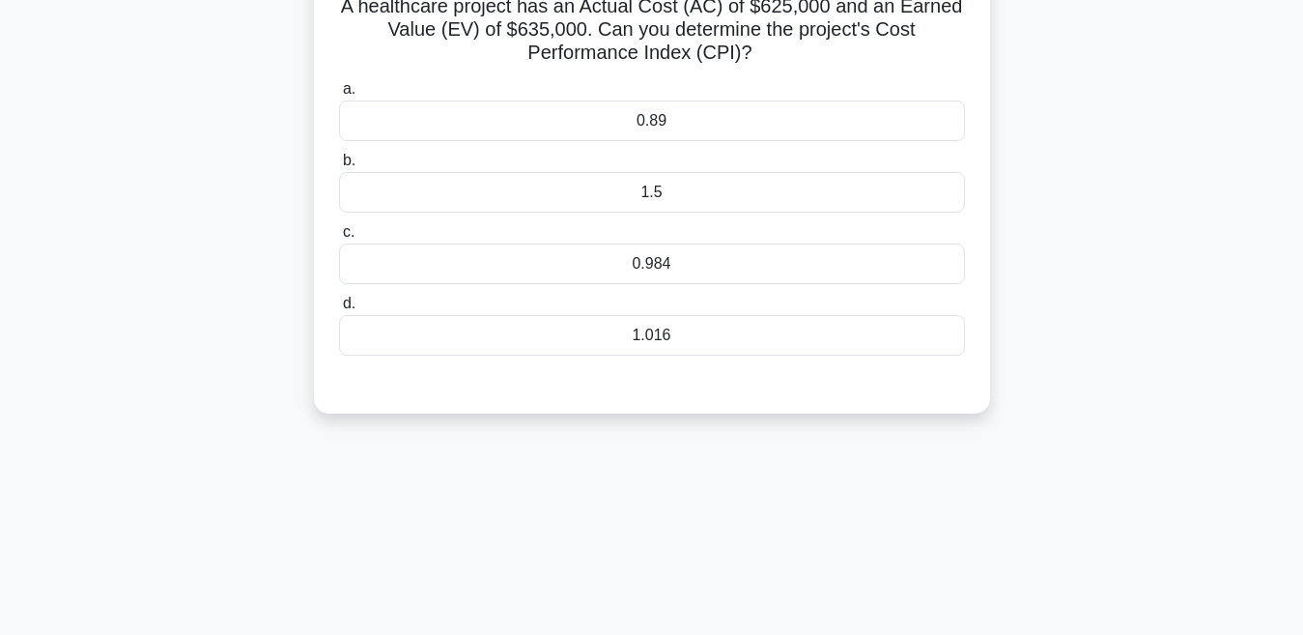
scroll to position [119, 0]
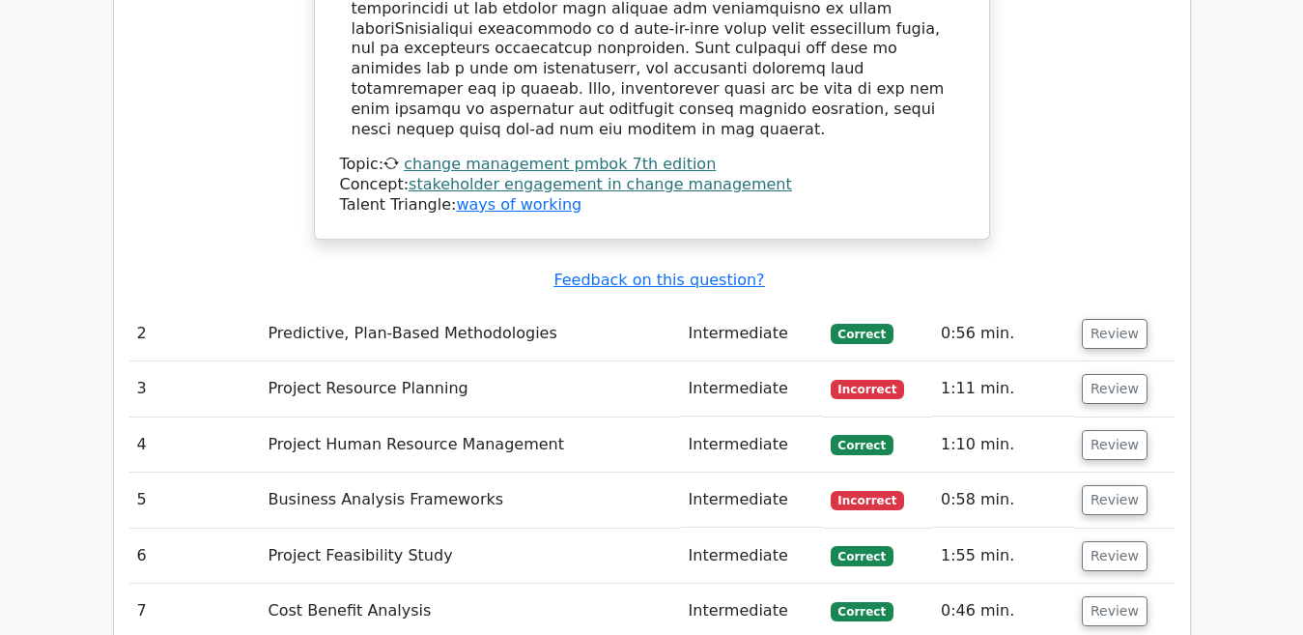
scroll to position [2514, 0]
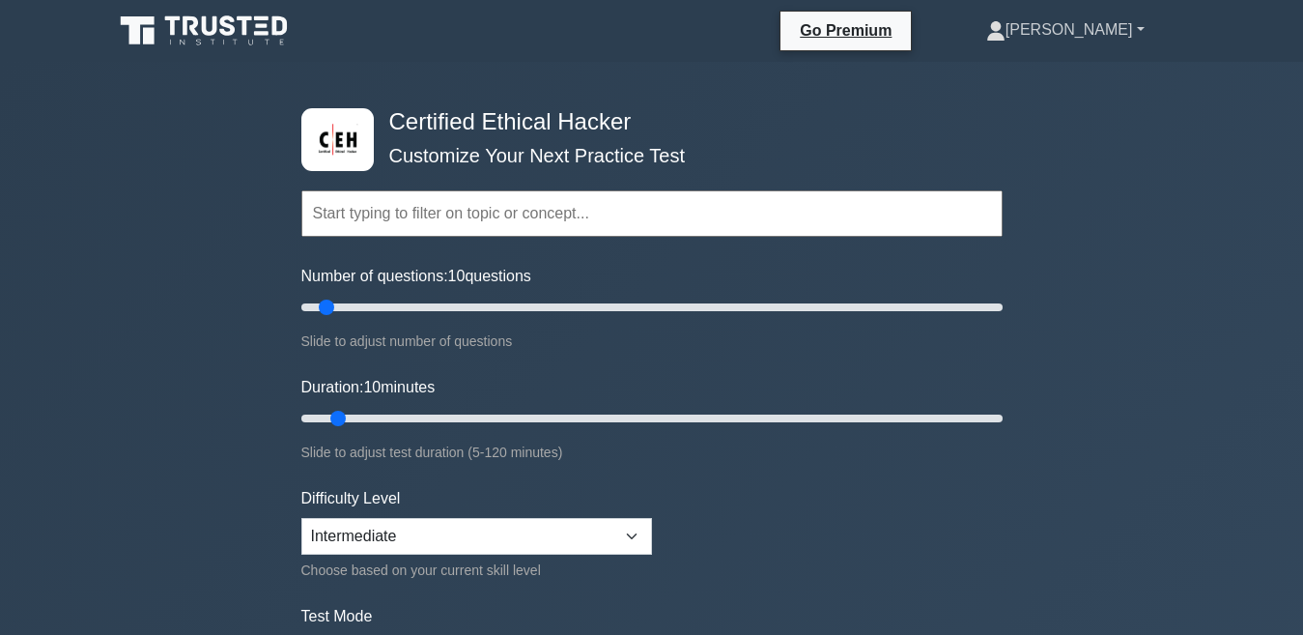
click at [1133, 30] on link "[PERSON_NAME]" at bounding box center [1065, 30] width 251 height 39
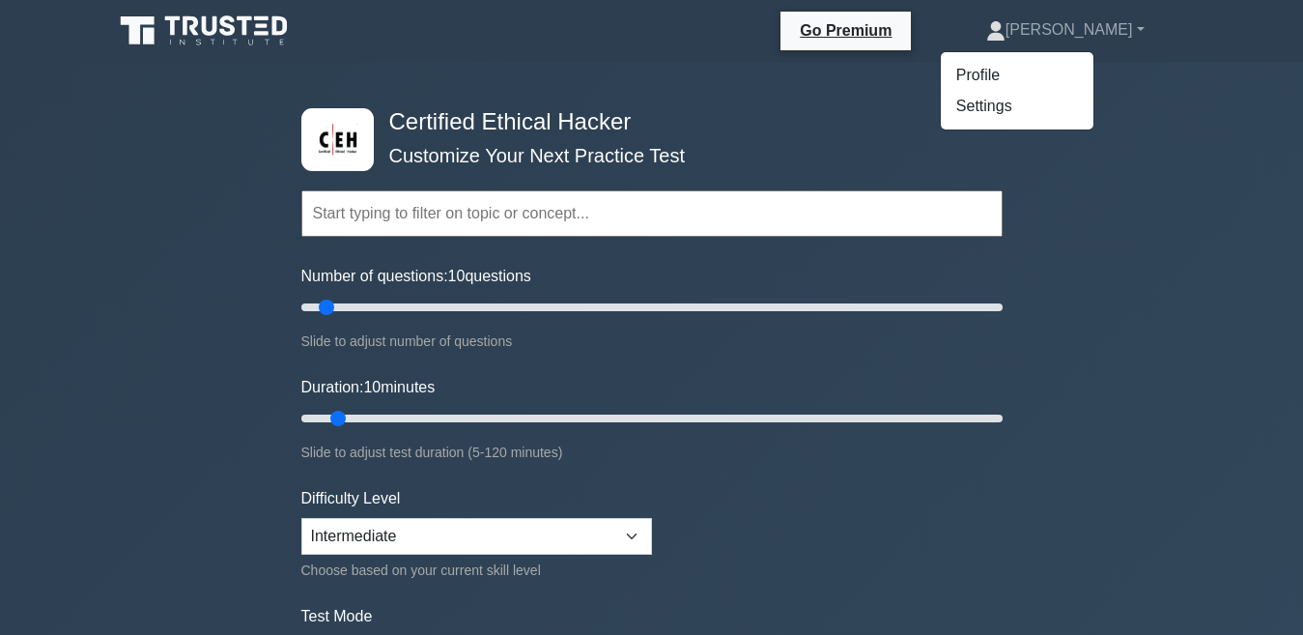
click at [943, 88] on div "Certified Ethical Hacker Customize Your Next Practice Test Topics Introduction …" at bounding box center [652, 418] width 725 height 713
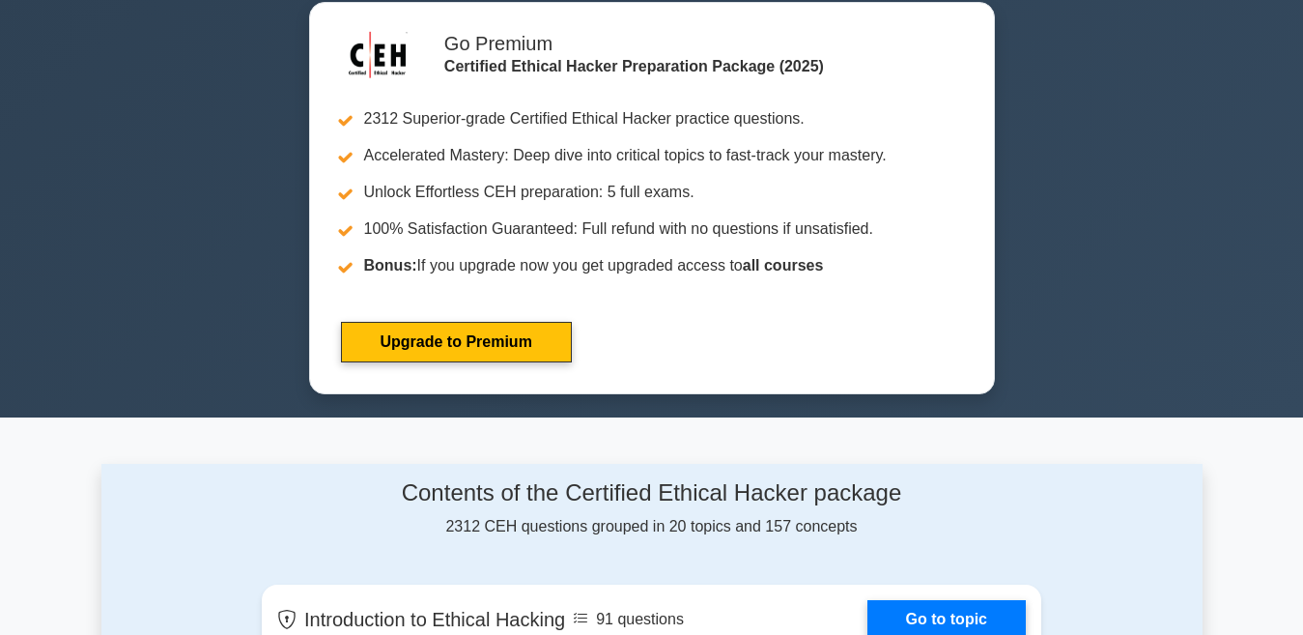
scroll to position [290, 0]
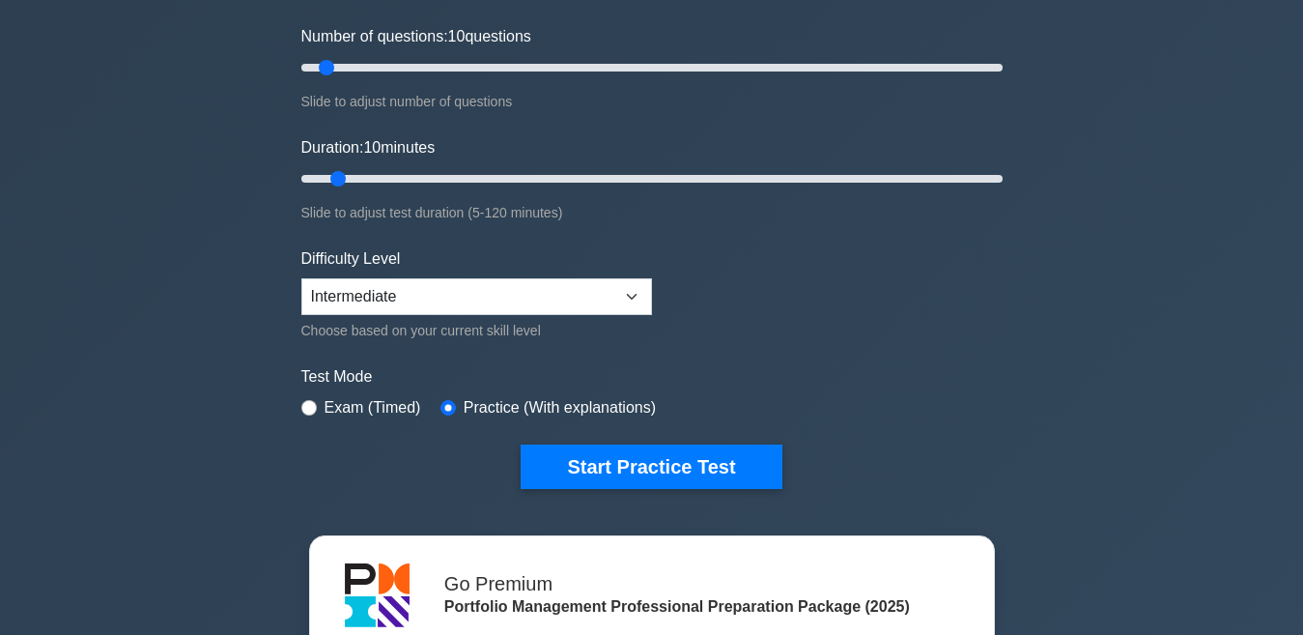
scroll to position [290, 0]
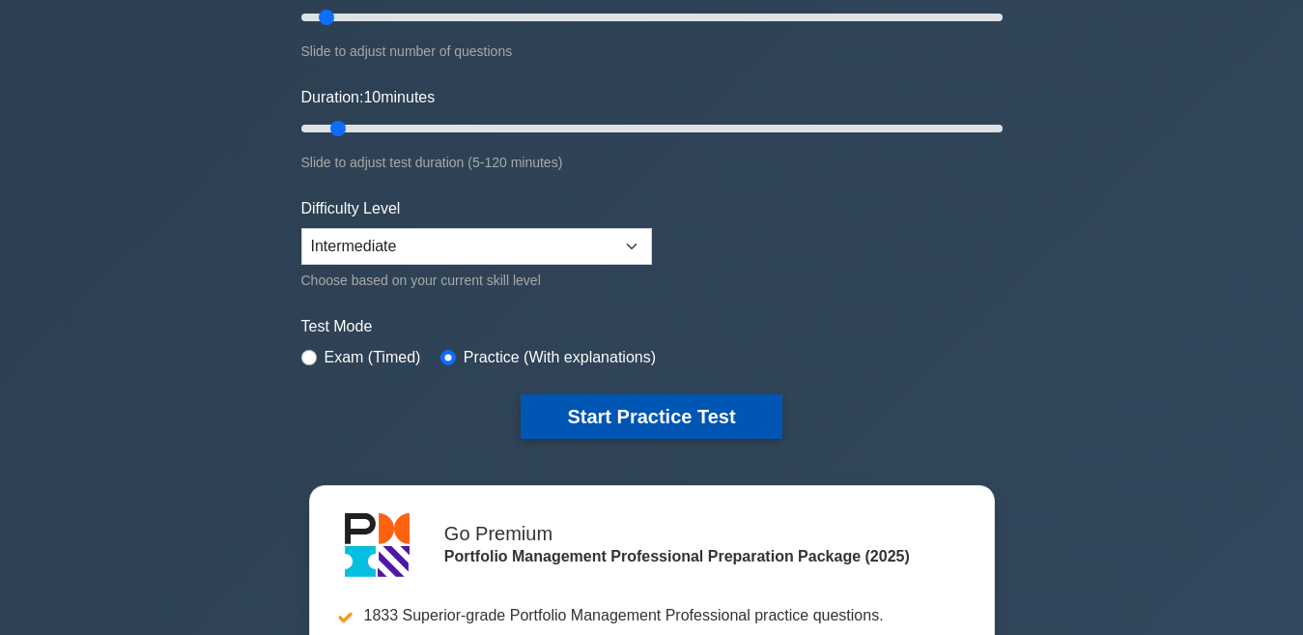
click at [546, 405] on button "Start Practice Test" at bounding box center [651, 416] width 261 height 44
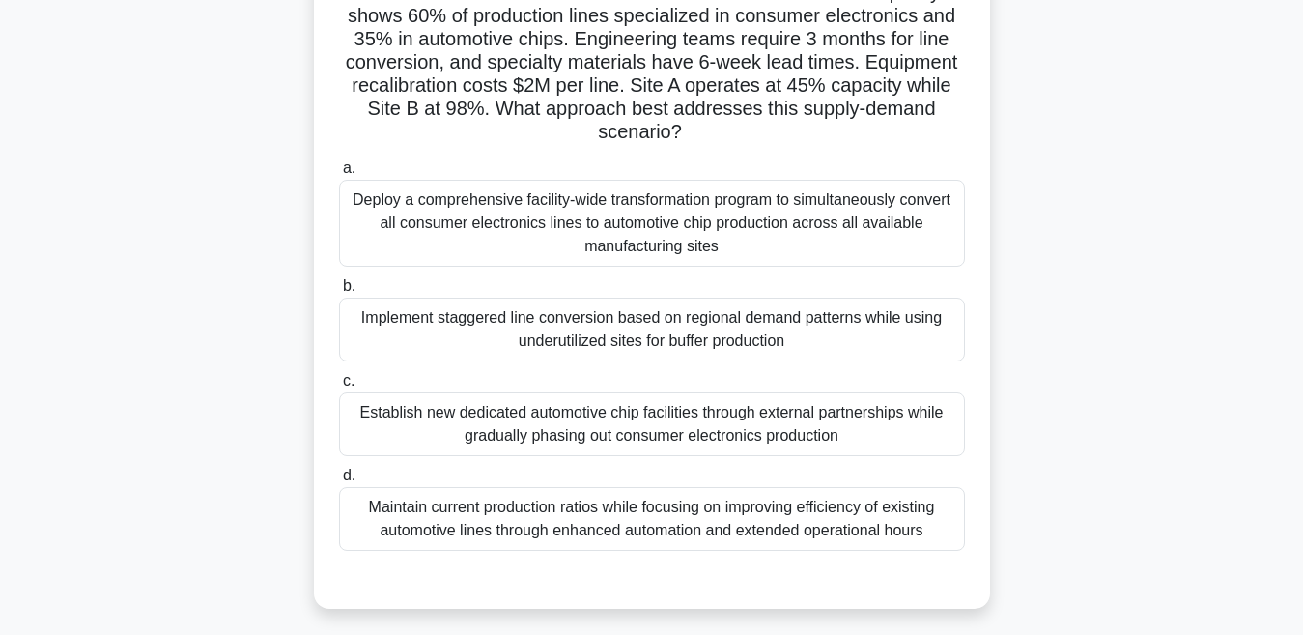
scroll to position [193, 0]
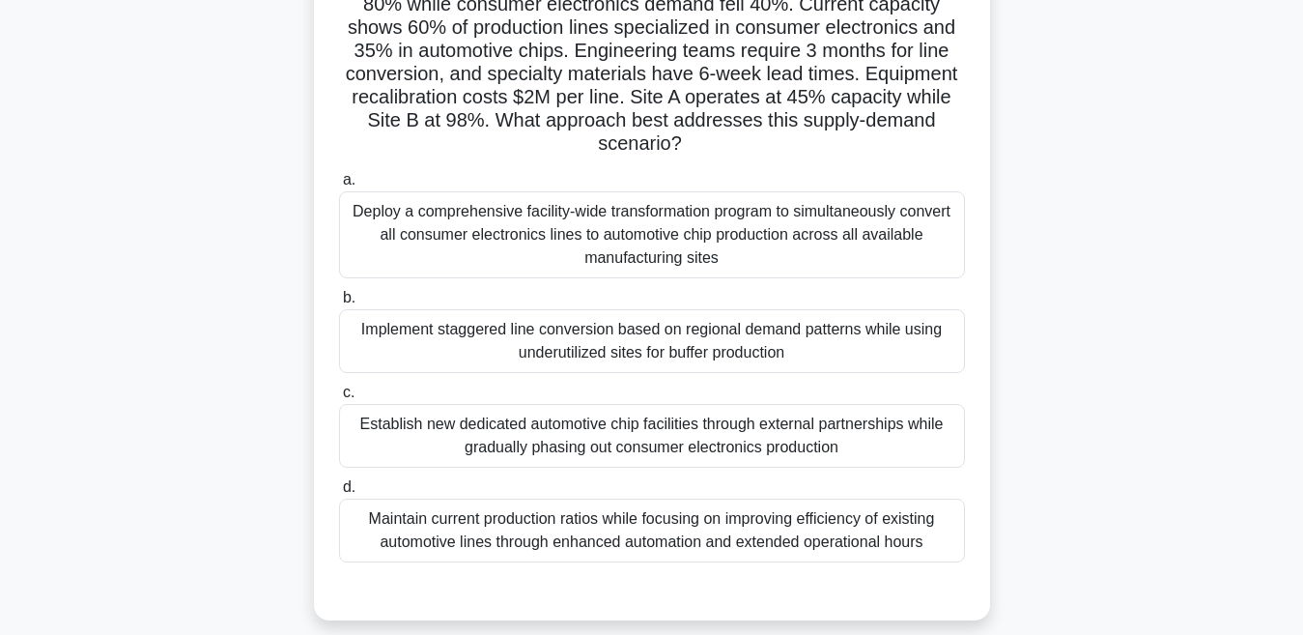
click at [579, 424] on div "Establish new dedicated automotive chip facilities through external partnership…" at bounding box center [652, 436] width 626 height 64
click at [339, 399] on input "c. Establish new dedicated automotive chip facilities through external partners…" at bounding box center [339, 392] width 0 height 13
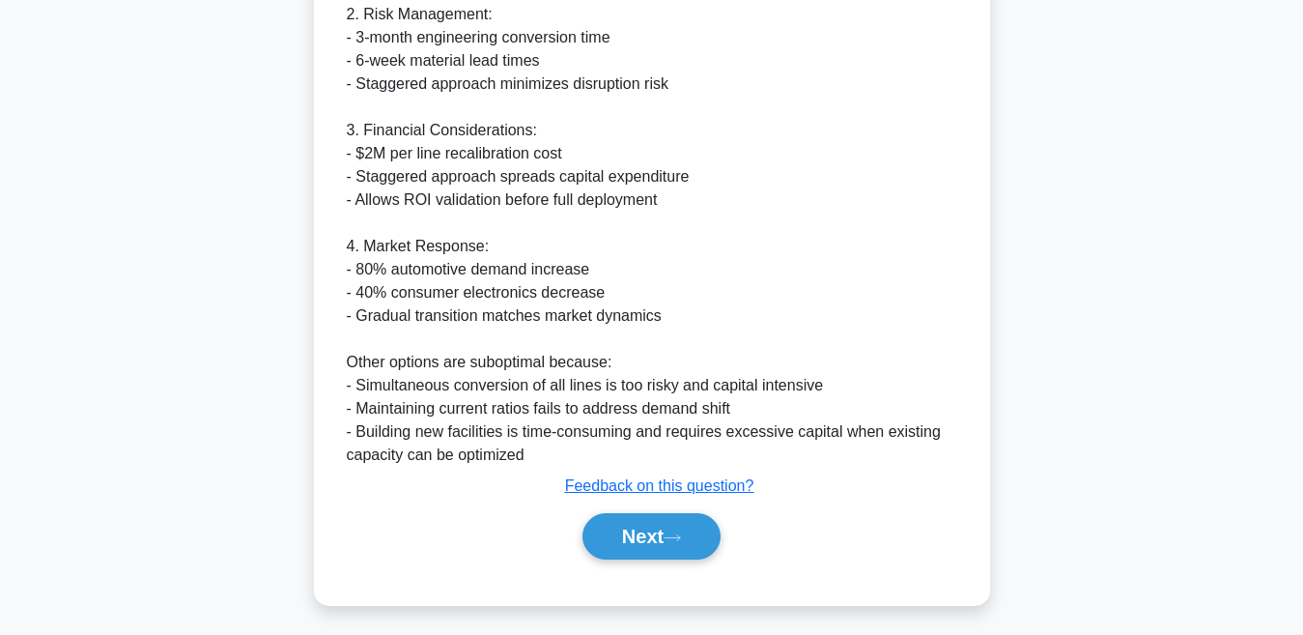
scroll to position [1023, 0]
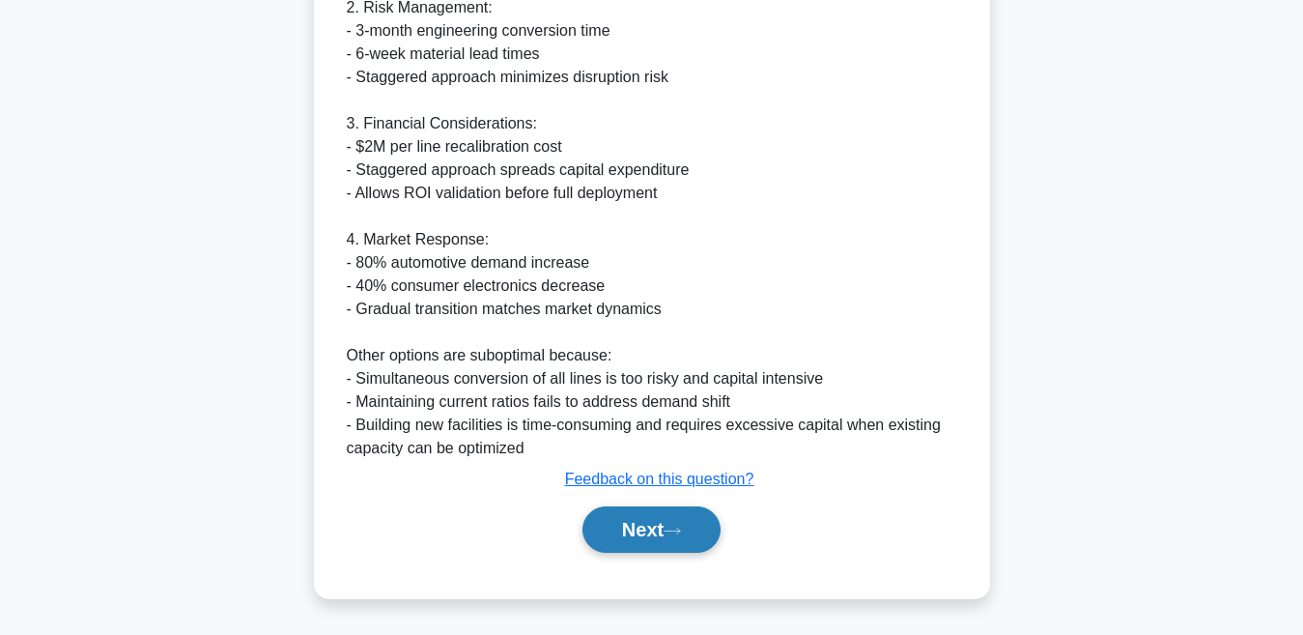
click at [633, 528] on button "Next" at bounding box center [652, 529] width 138 height 46
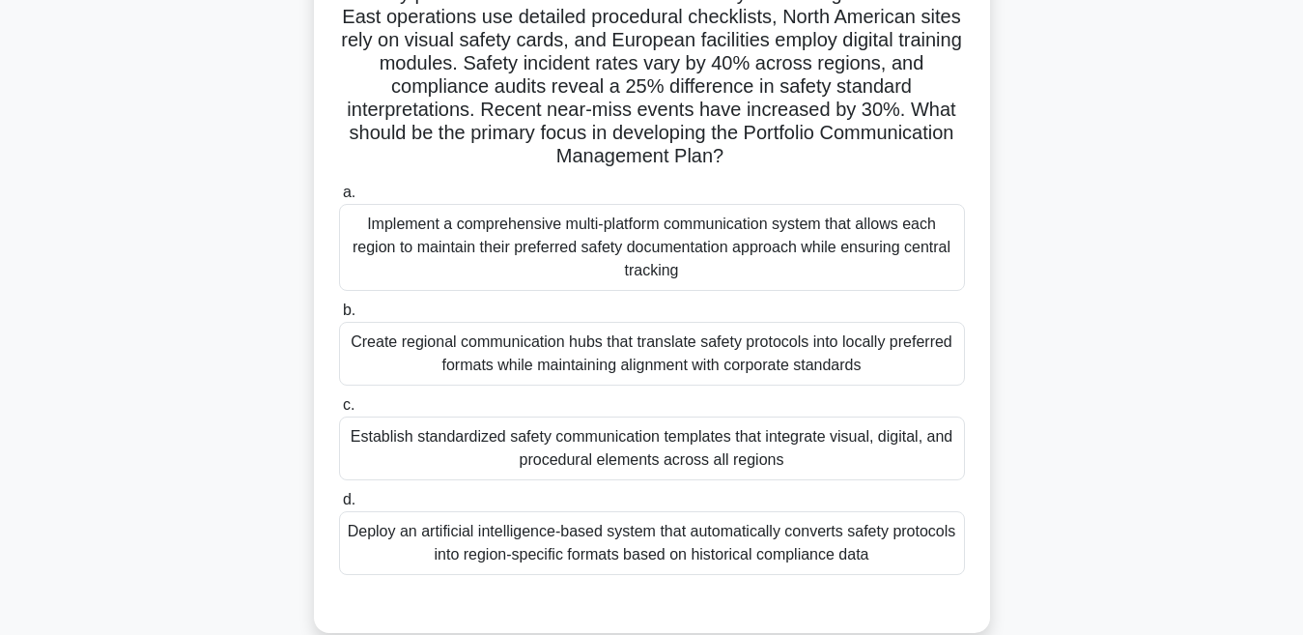
scroll to position [215, 0]
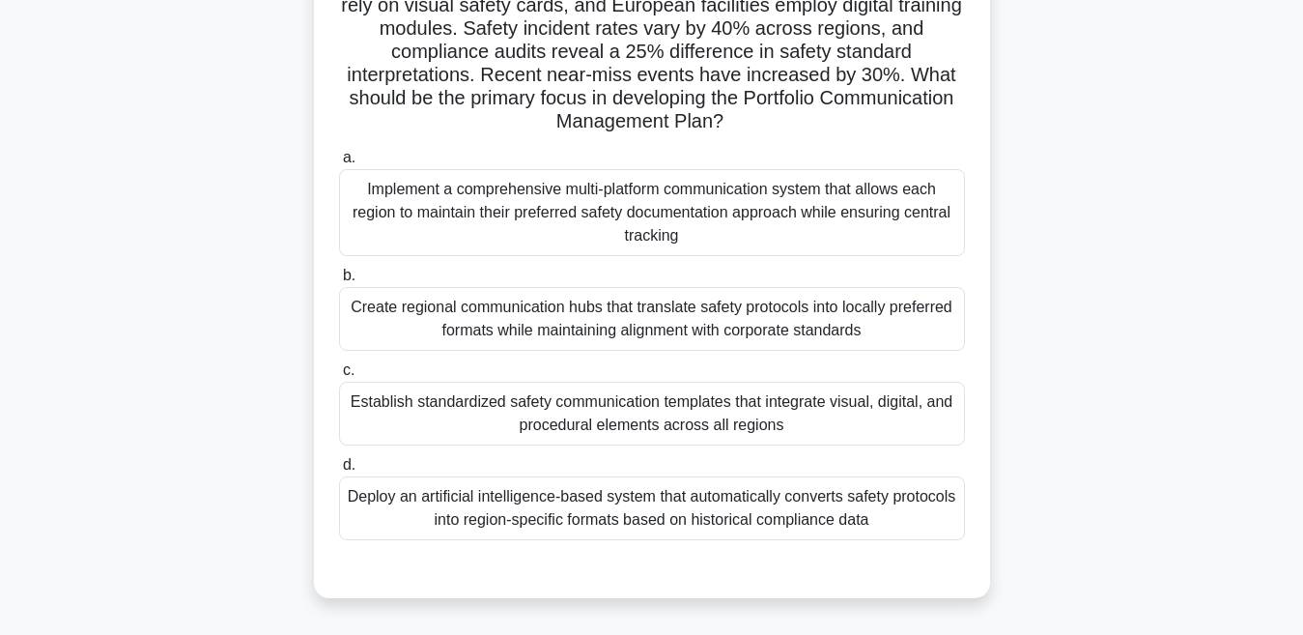
click at [583, 321] on div "Create regional communication hubs that translate safety protocols into locally…" at bounding box center [652, 319] width 626 height 64
click at [339, 282] on input "b. Create regional communication hubs that translate safety protocols into loca…" at bounding box center [339, 276] width 0 height 13
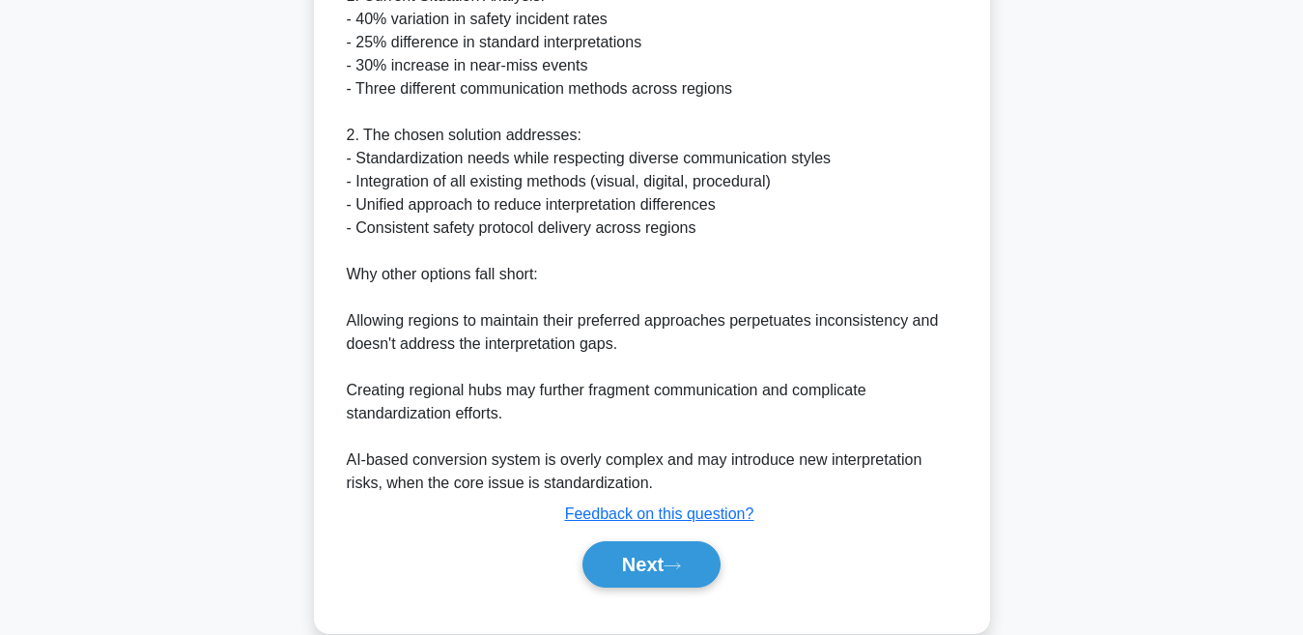
scroll to position [953, 0]
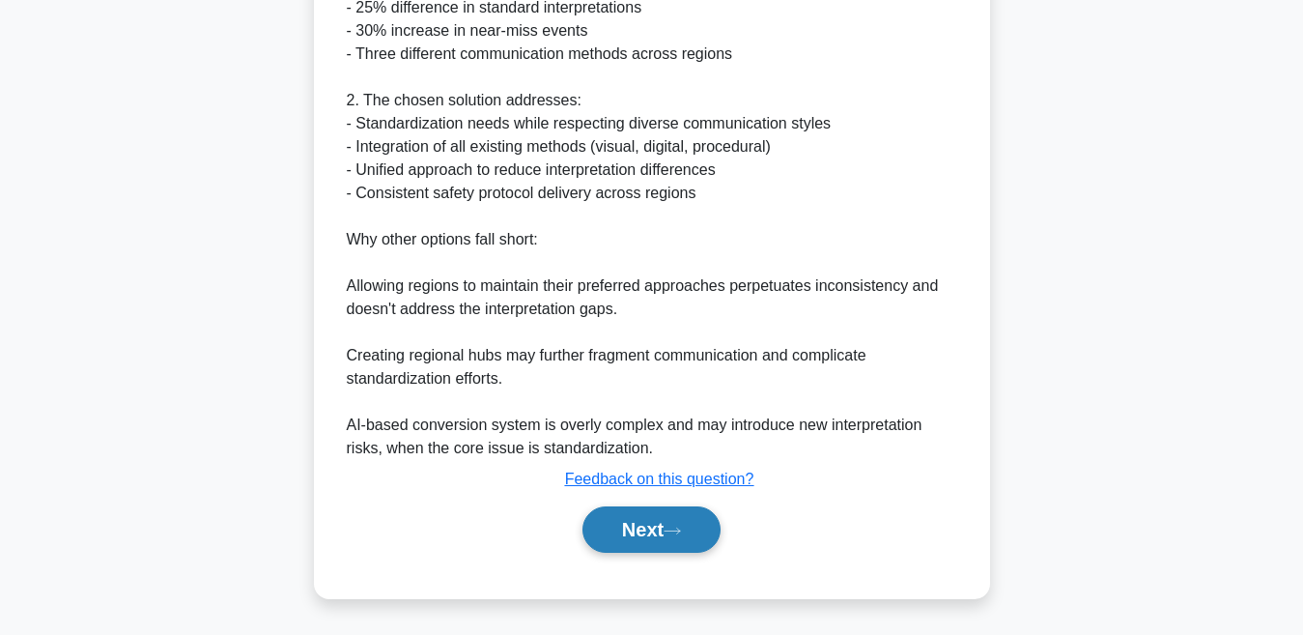
click at [673, 545] on button "Next" at bounding box center [652, 529] width 138 height 46
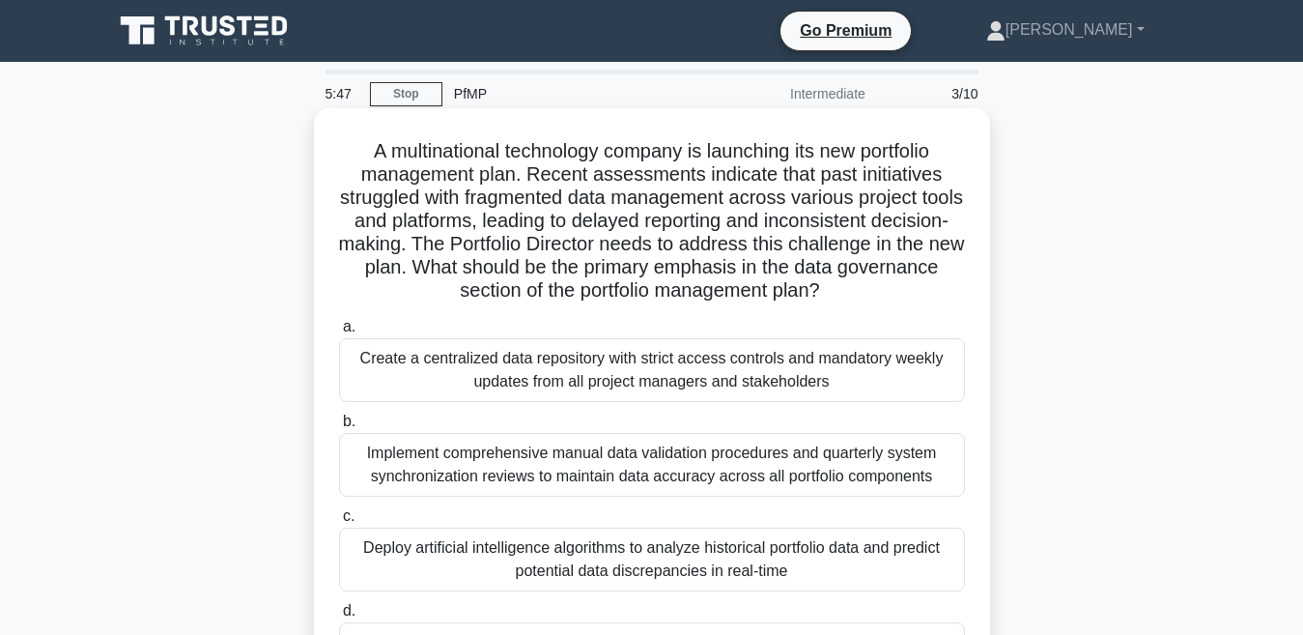
scroll to position [97, 0]
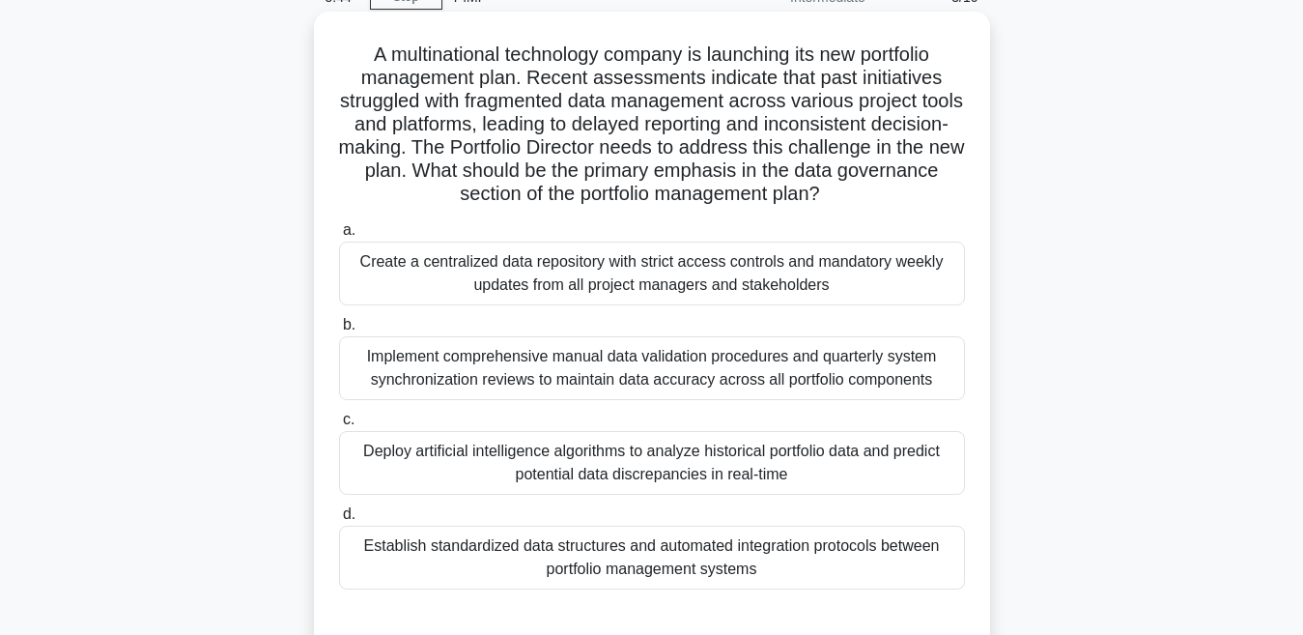
click at [707, 552] on div "Establish standardized data structures and automated integration protocols betw…" at bounding box center [652, 558] width 626 height 64
click at [339, 521] on input "d. Establish standardized data structures and automated integration protocols b…" at bounding box center [339, 514] width 0 height 13
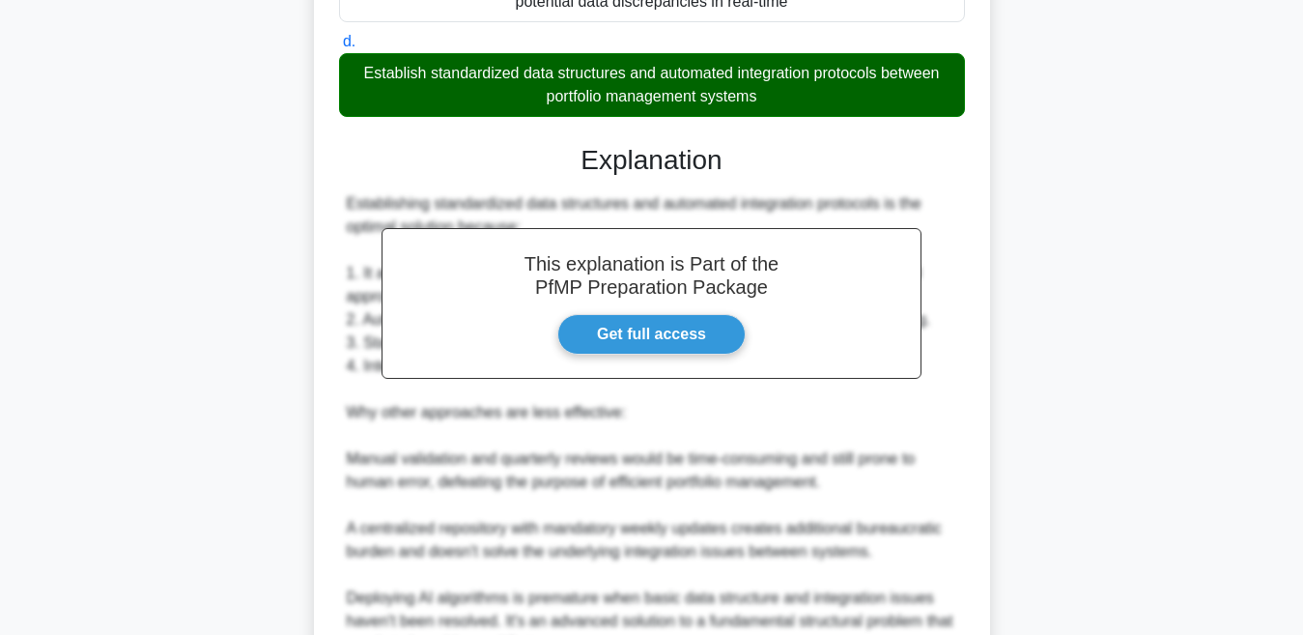
scroll to position [766, 0]
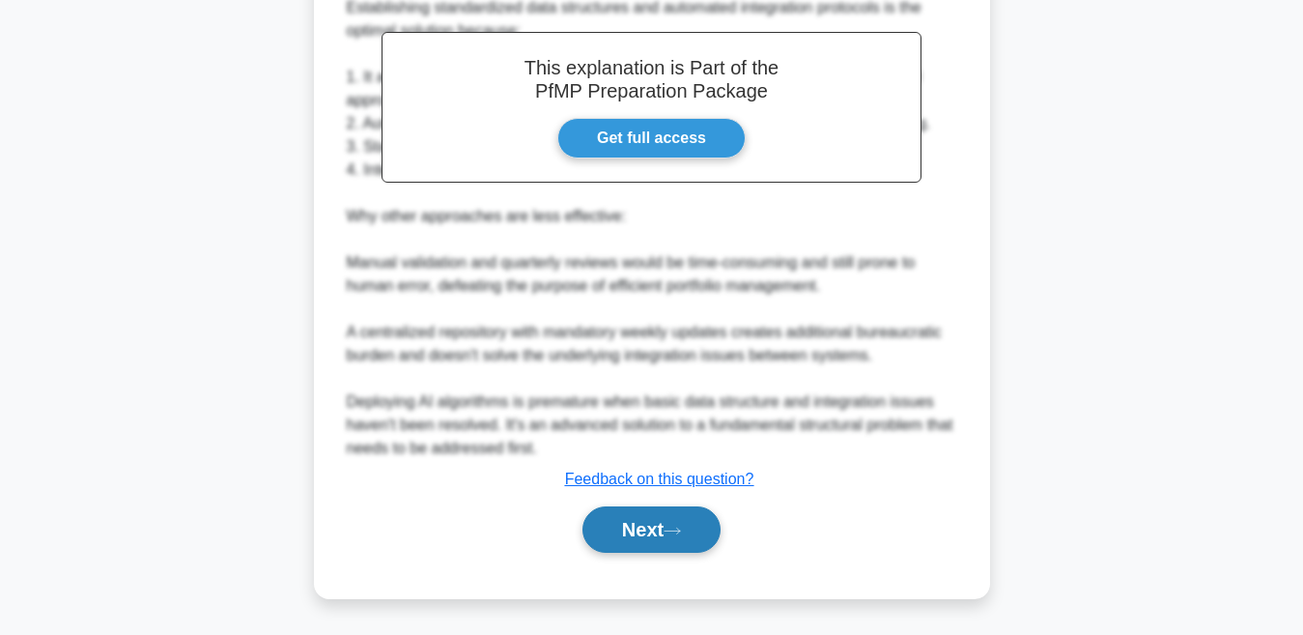
click at [699, 517] on button "Next" at bounding box center [652, 529] width 138 height 46
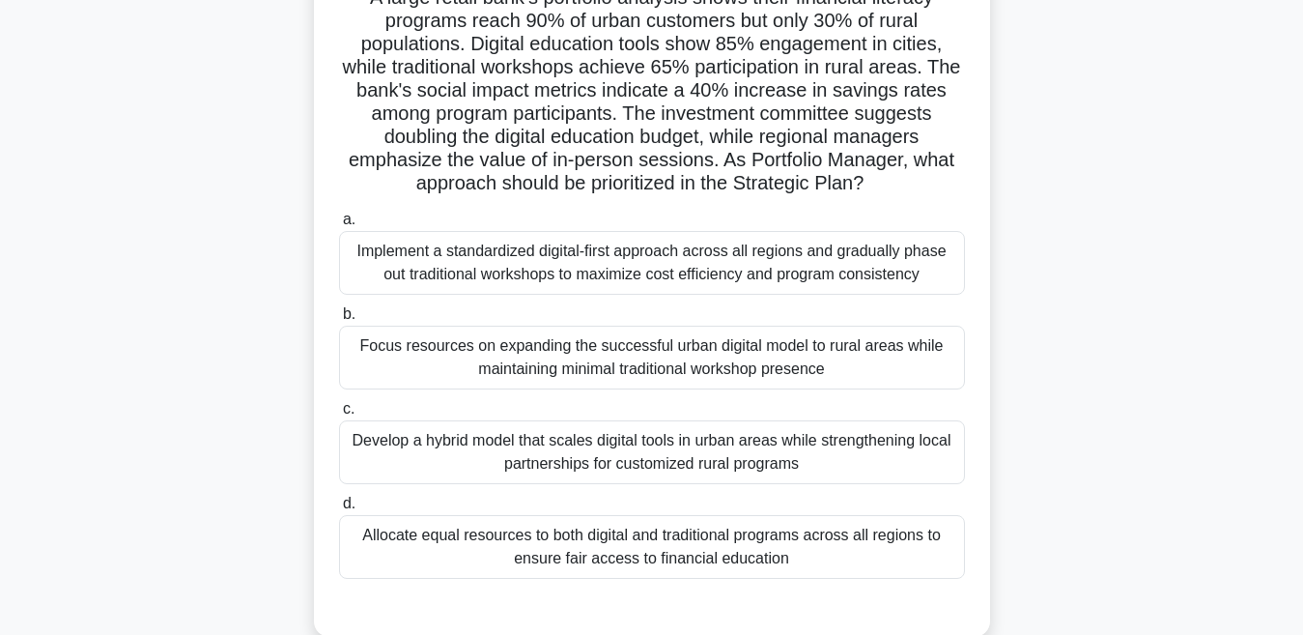
scroll to position [215, 0]
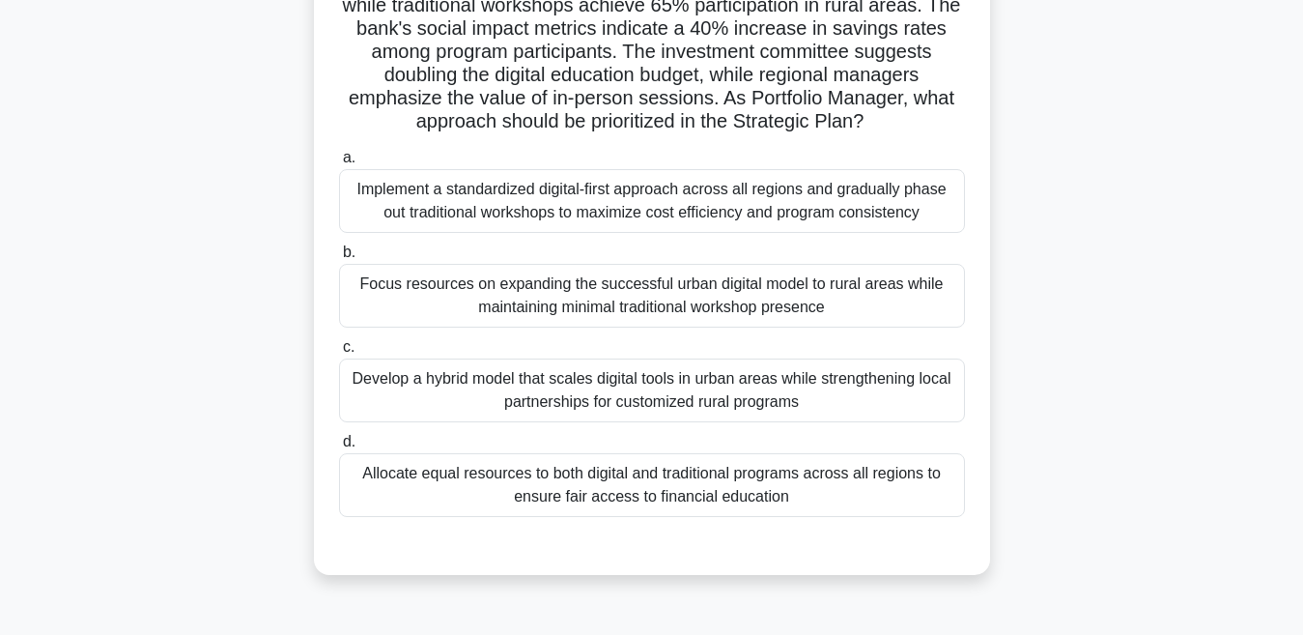
click at [697, 479] on div "Allocate equal resources to both digital and traditional programs across all re…" at bounding box center [652, 485] width 626 height 64
click at [339, 448] on input "d. Allocate equal resources to both digital and traditional programs across all…" at bounding box center [339, 442] width 0 height 13
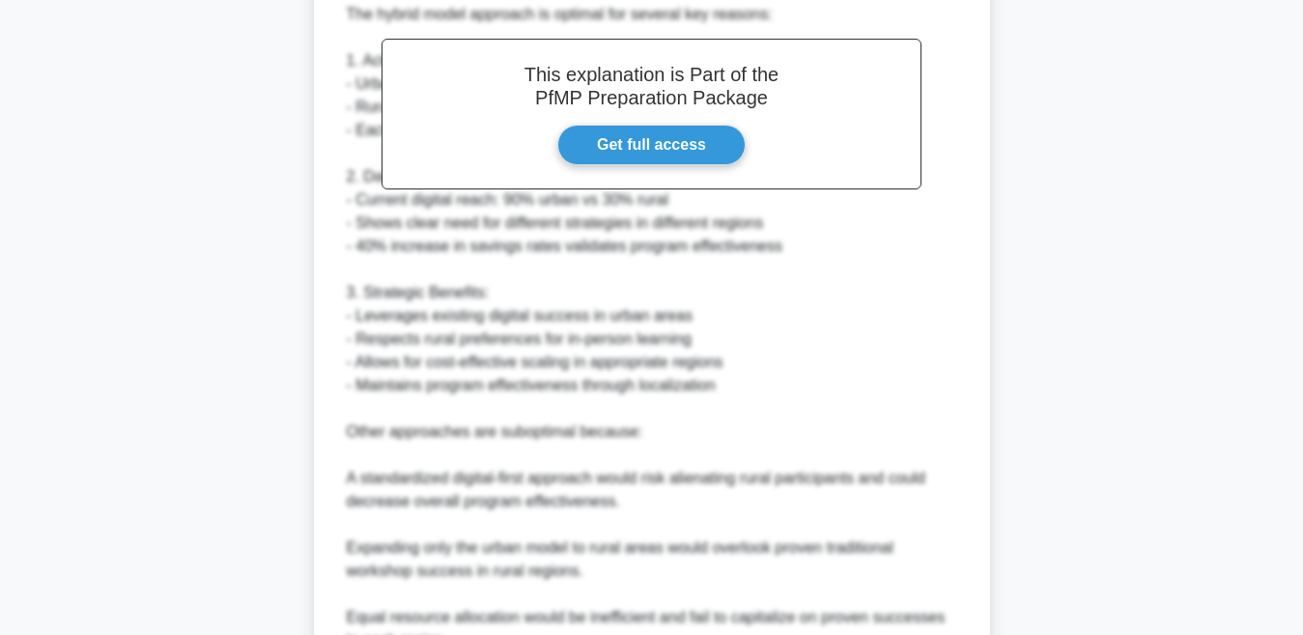
scroll to position [1069, 0]
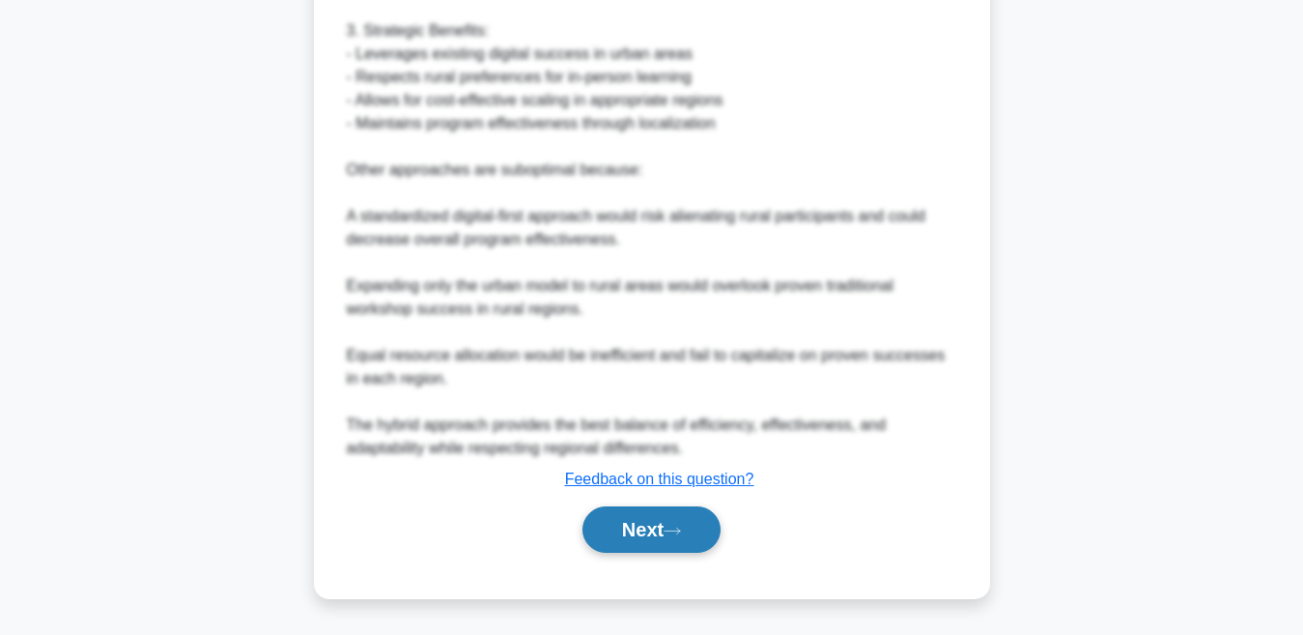
click at [673, 521] on button "Next" at bounding box center [652, 529] width 138 height 46
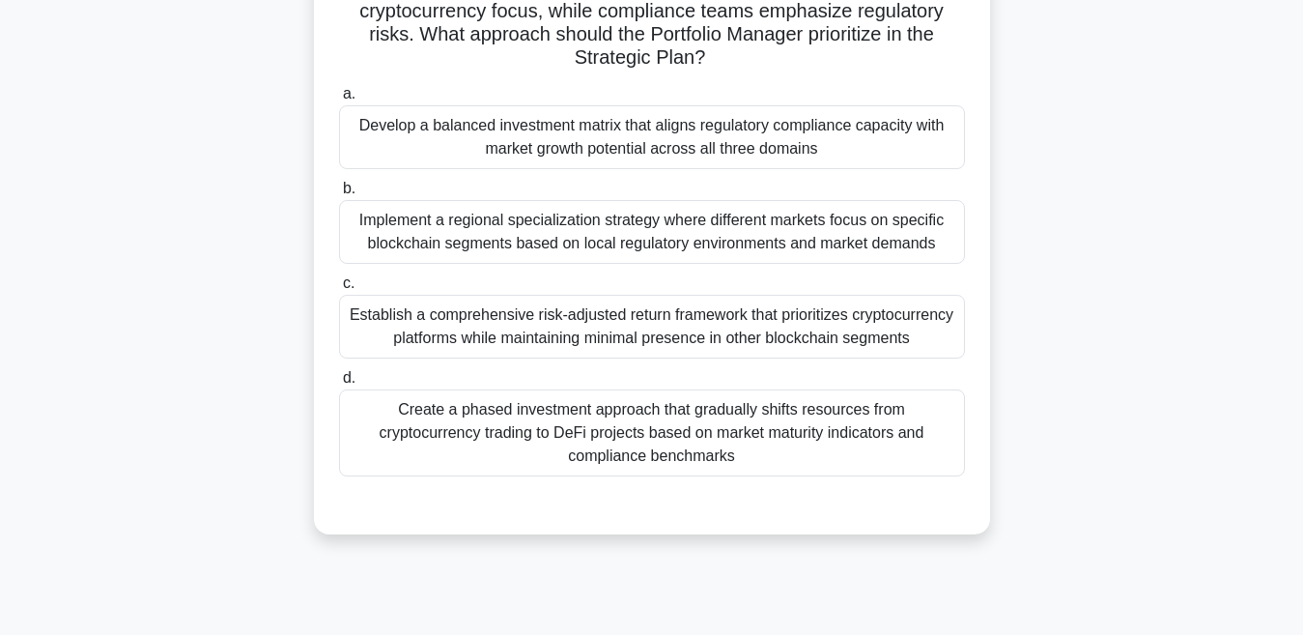
scroll to position [312, 0]
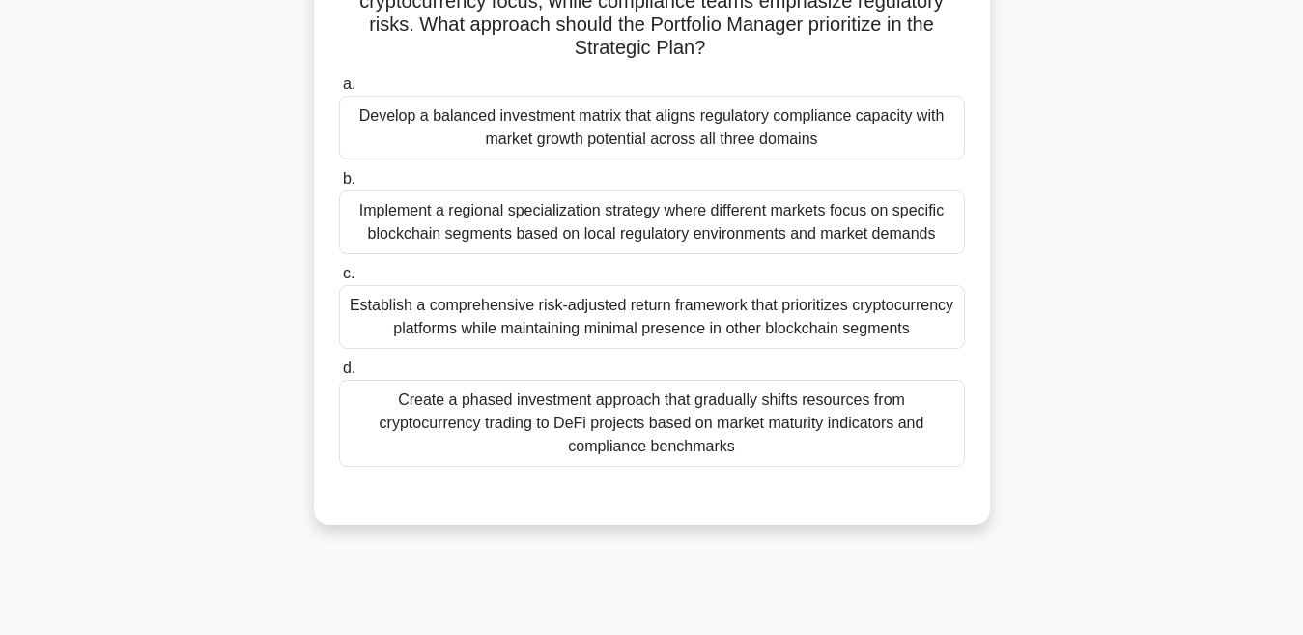
click at [722, 423] on div "Create a phased investment approach that gradually shifts resources from crypto…" at bounding box center [652, 423] width 626 height 87
click at [339, 375] on input "d. Create a phased investment approach that gradually shifts resources from cry…" at bounding box center [339, 368] width 0 height 13
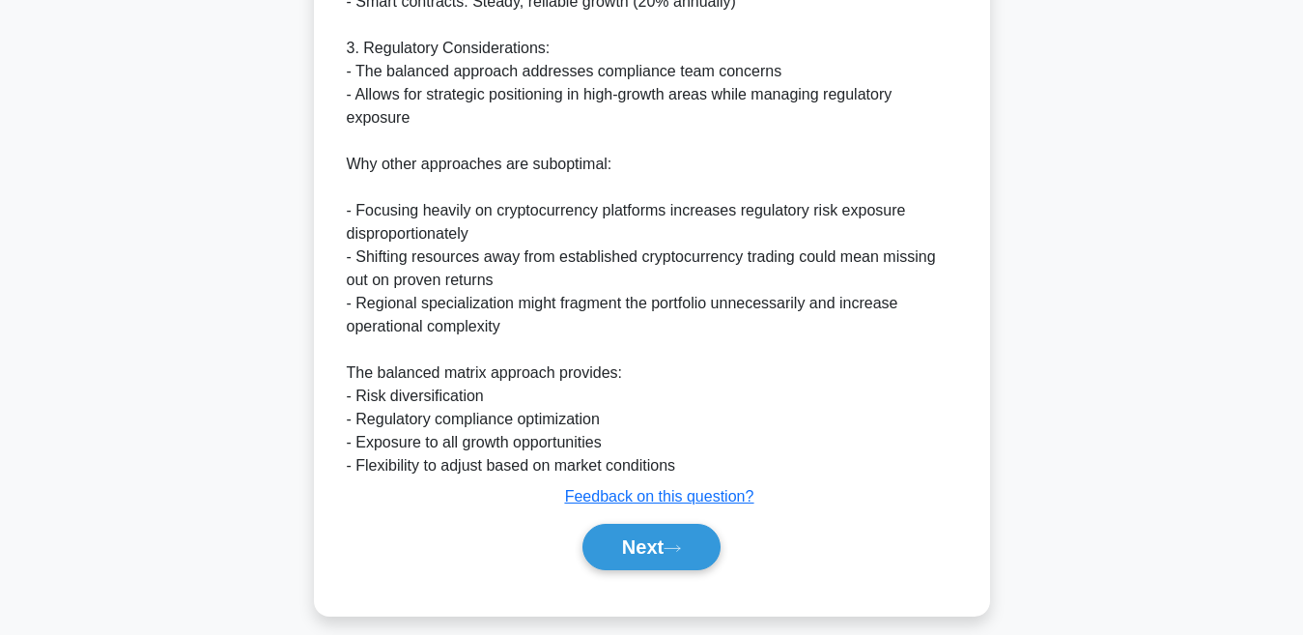
scroll to position [1162, 0]
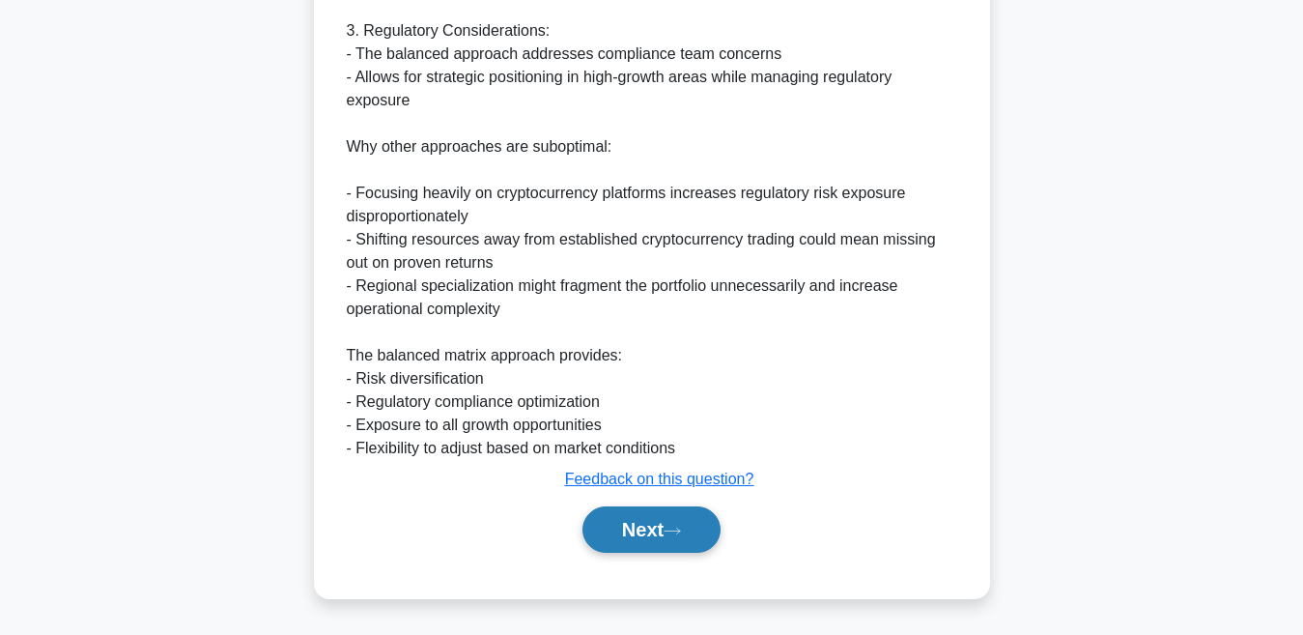
click at [681, 528] on icon at bounding box center [672, 531] width 17 height 11
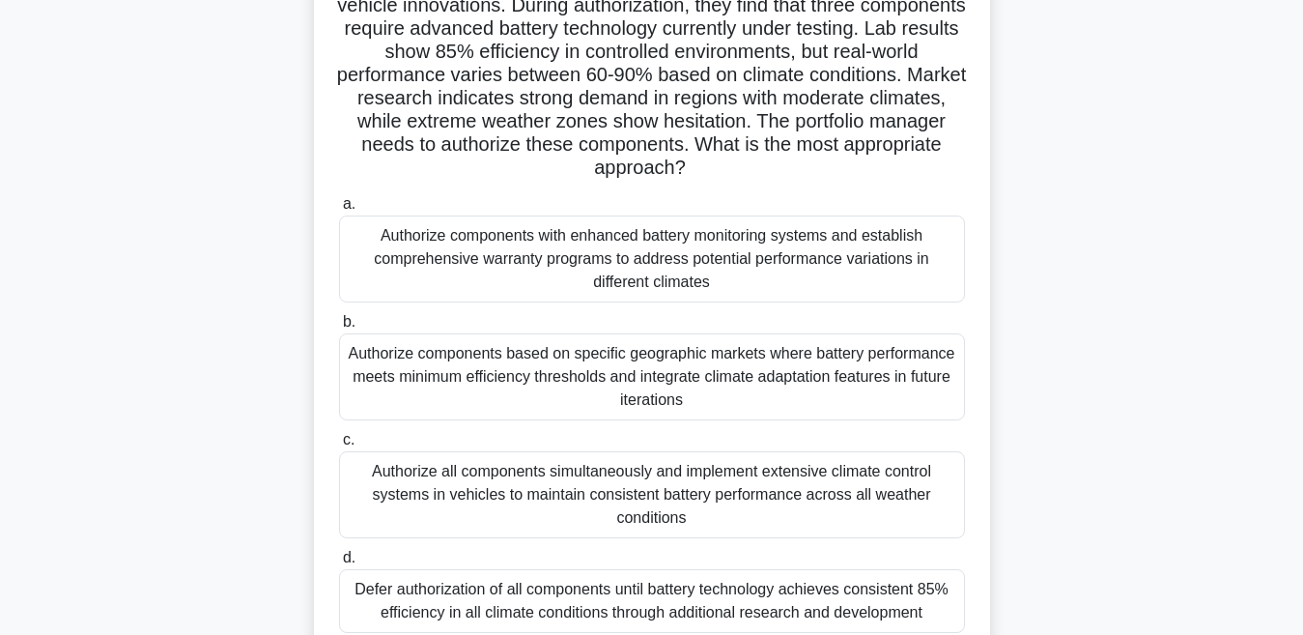
scroll to position [290, 0]
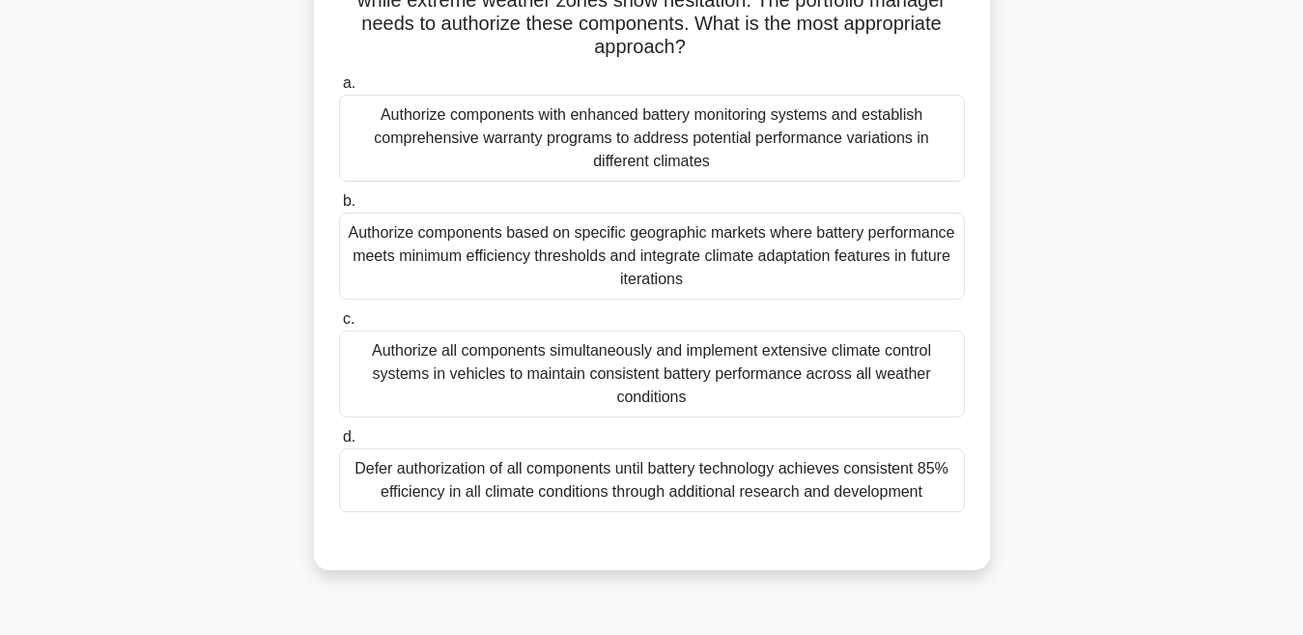
click at [641, 366] on div "Authorize all components simultaneously and implement extensive climate control…" at bounding box center [652, 373] width 626 height 87
click at [339, 326] on input "c. Authorize all components simultaneously and implement extensive climate cont…" at bounding box center [339, 319] width 0 height 13
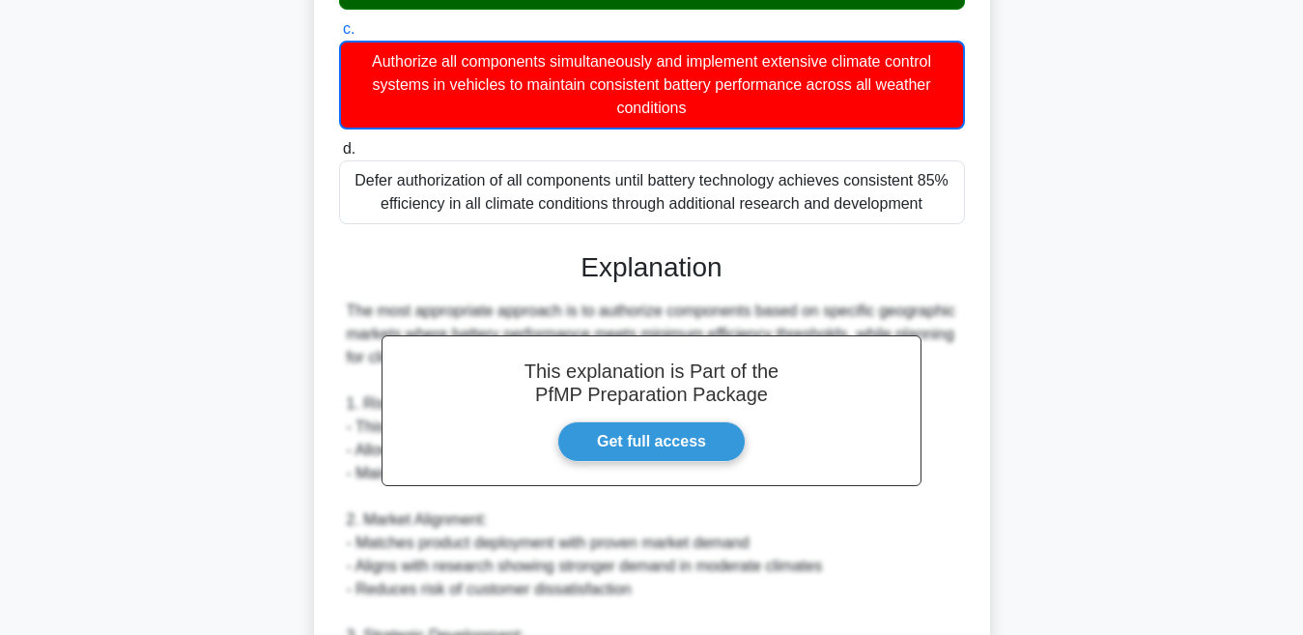
scroll to position [769, 0]
